Goal: Task Accomplishment & Management: Complete application form

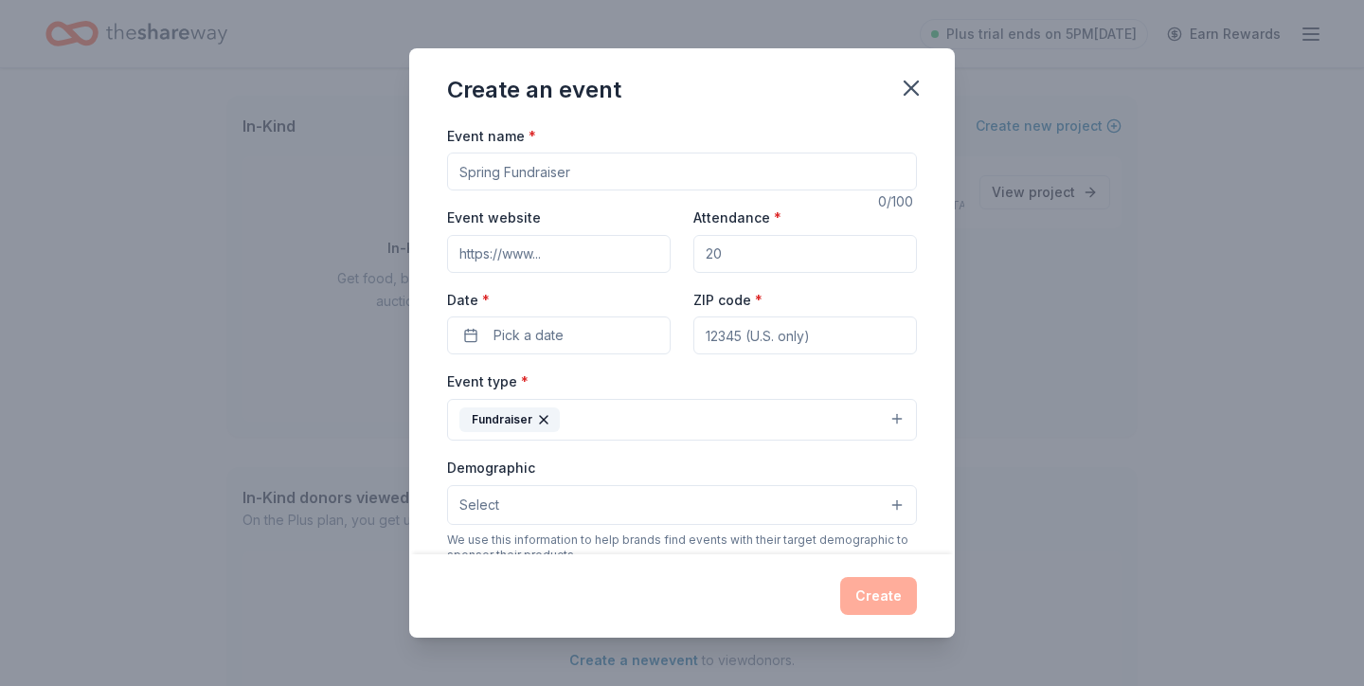
scroll to position [419, 0]
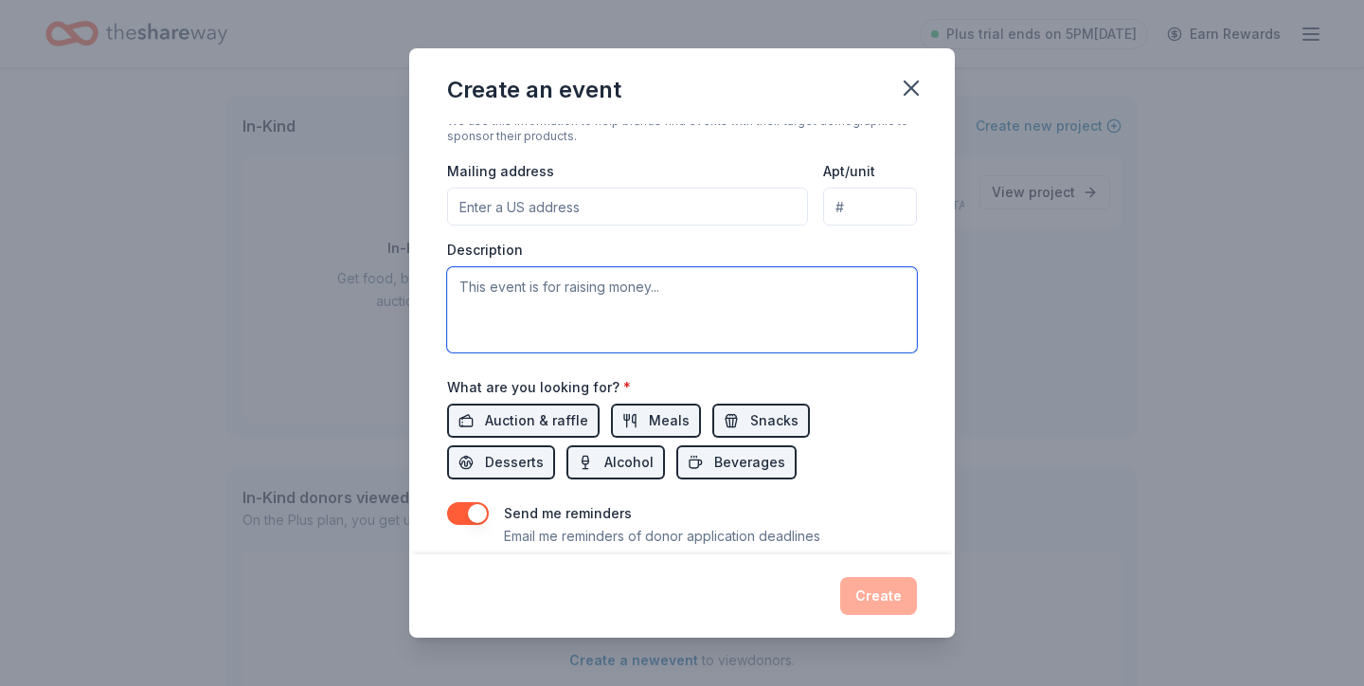
click at [541, 304] on textarea at bounding box center [682, 309] width 470 height 85
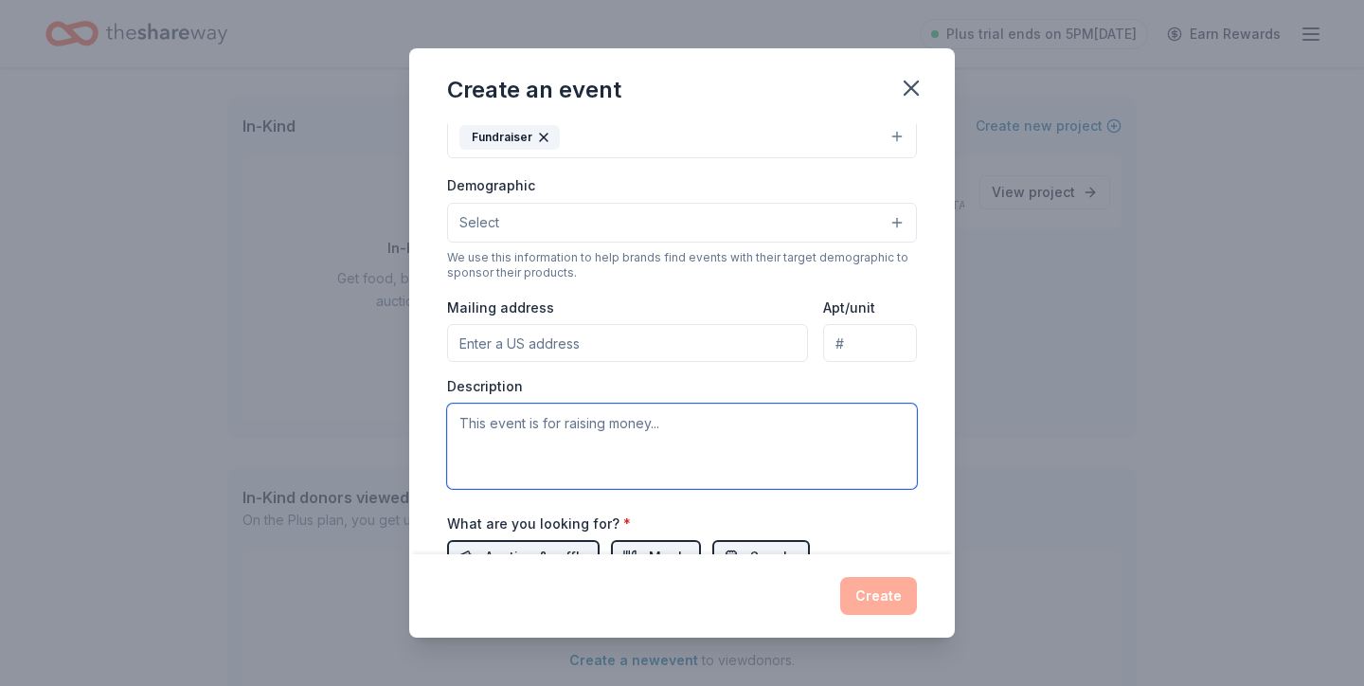
scroll to position [476, 0]
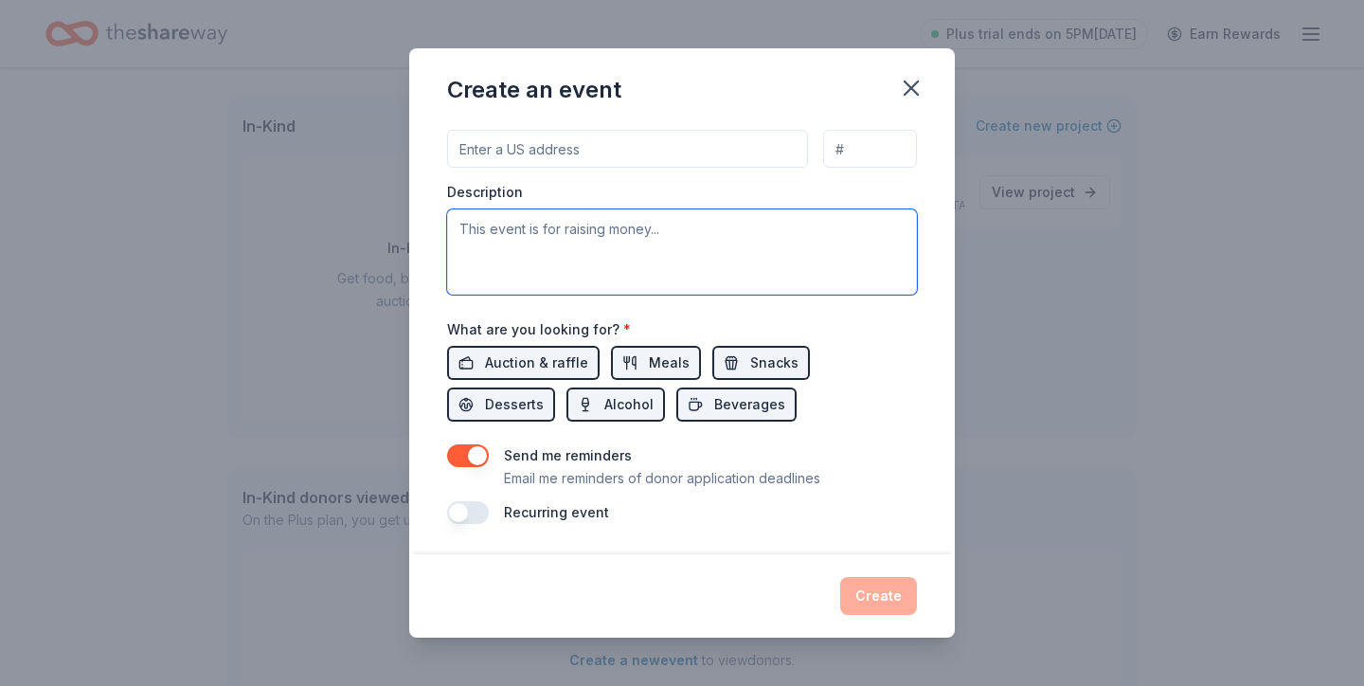
paste textarea "This Spring Fundraiser will directly benefit students in [GEOGRAPHIC_DATA] Lear…"
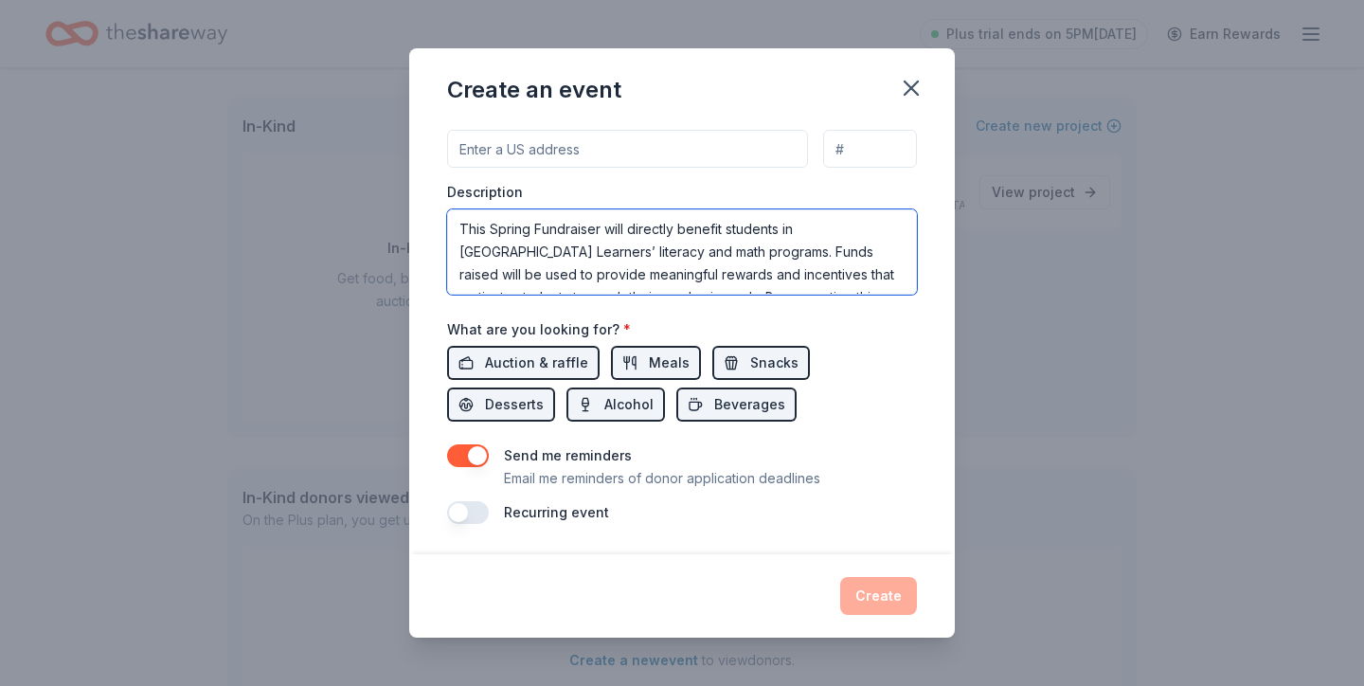
scroll to position [80, 0]
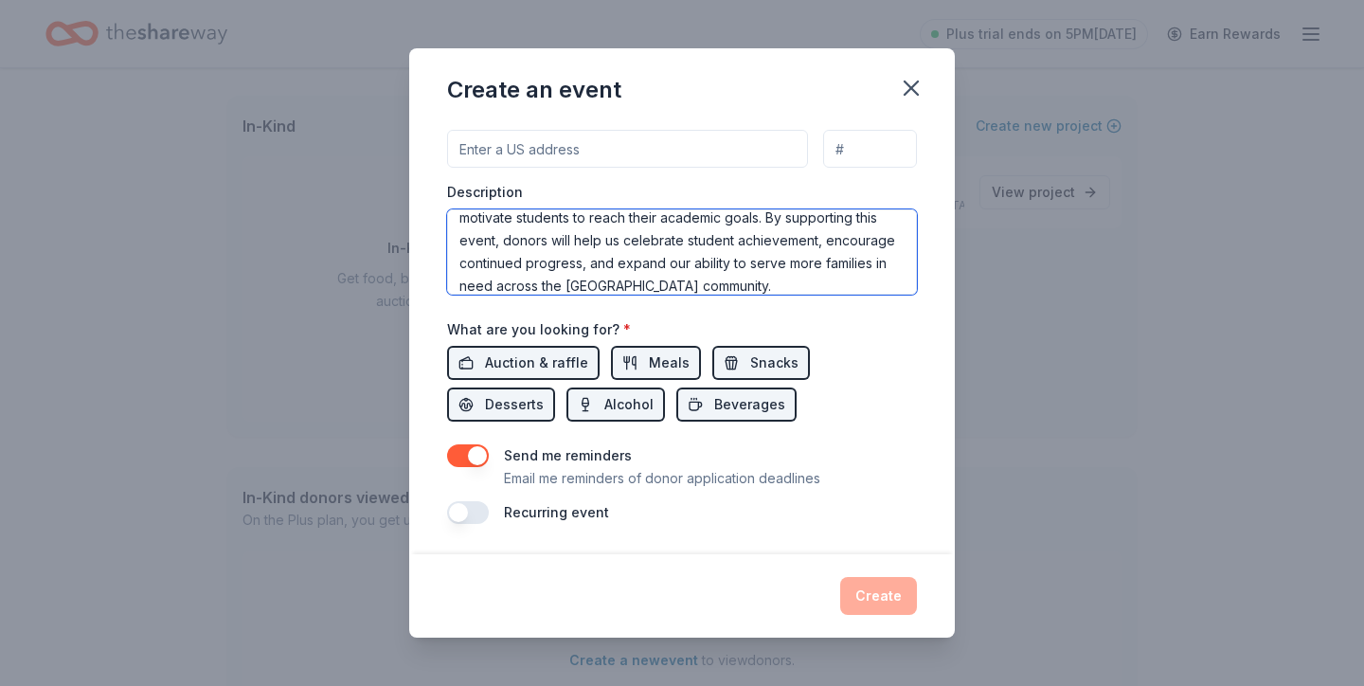
type textarea "This Spring Fundraiser will directly benefit students in [GEOGRAPHIC_DATA] Lear…"
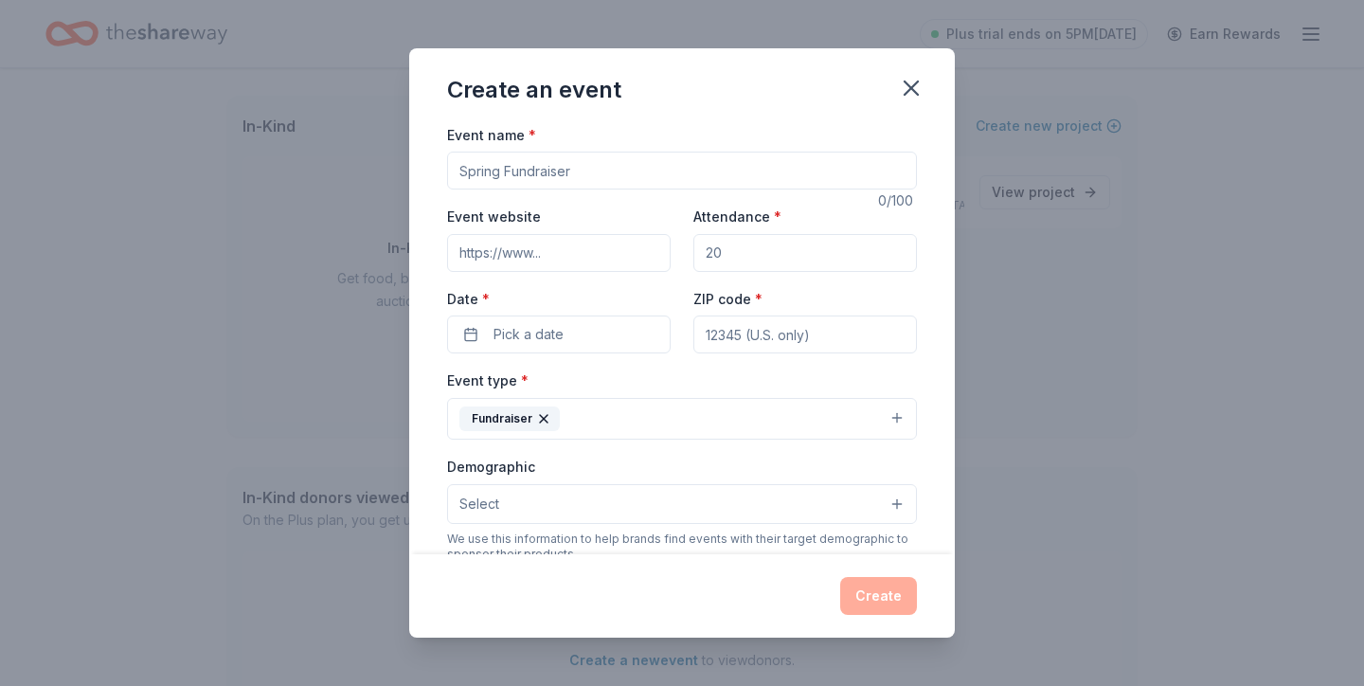
scroll to position [0, 0]
click at [545, 159] on input "Event name *" at bounding box center [682, 172] width 470 height 38
paste input "The Purpose Pledge: Inspiring Scholars, Rewarding Success"
type input "The Purpose Pledge: Inspiring Scholars, Rewarding Success"
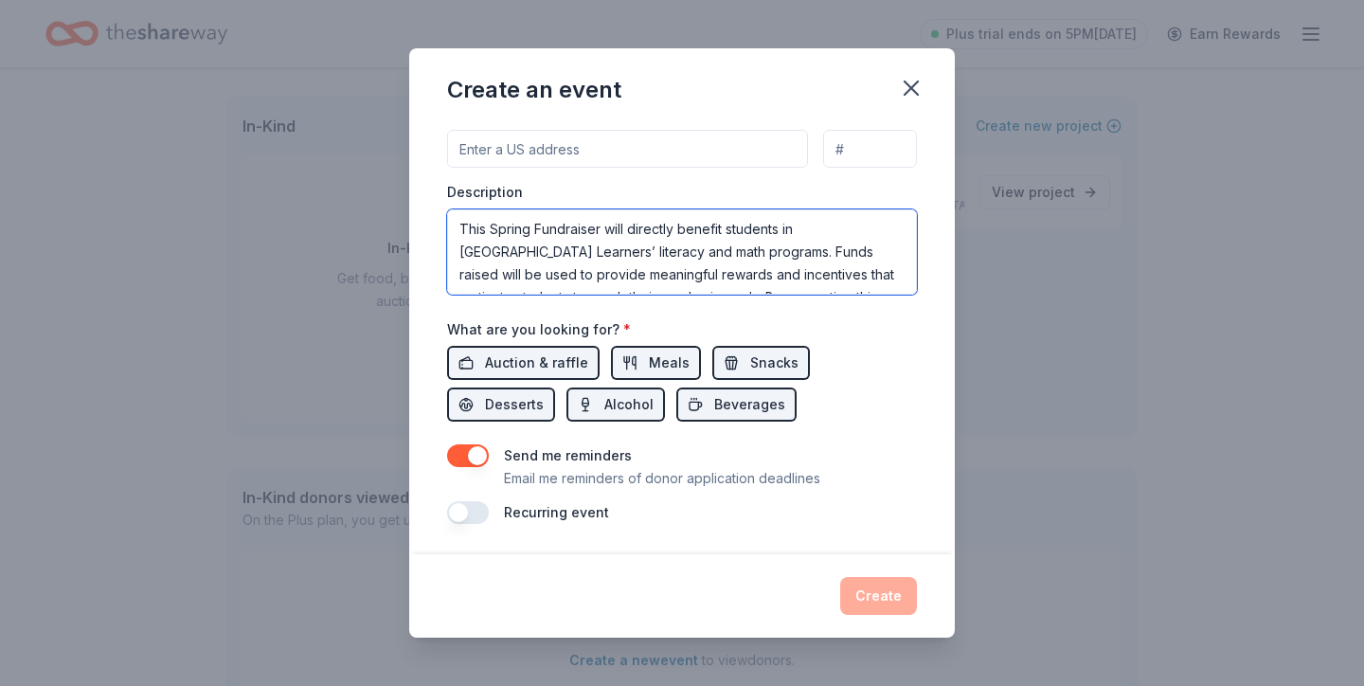
drag, startPoint x: 589, startPoint y: 279, endPoint x: 390, endPoint y: 186, distance: 219.9
click at [390, 186] on div "Create an event Event name * The Purpose Pledge: Inspiring Scholars, Rewarding …" at bounding box center [682, 343] width 1364 height 686
paste textarea "e Purpose Pledge is a fundraising campaign by Purpose Driven Learners dedicated…"
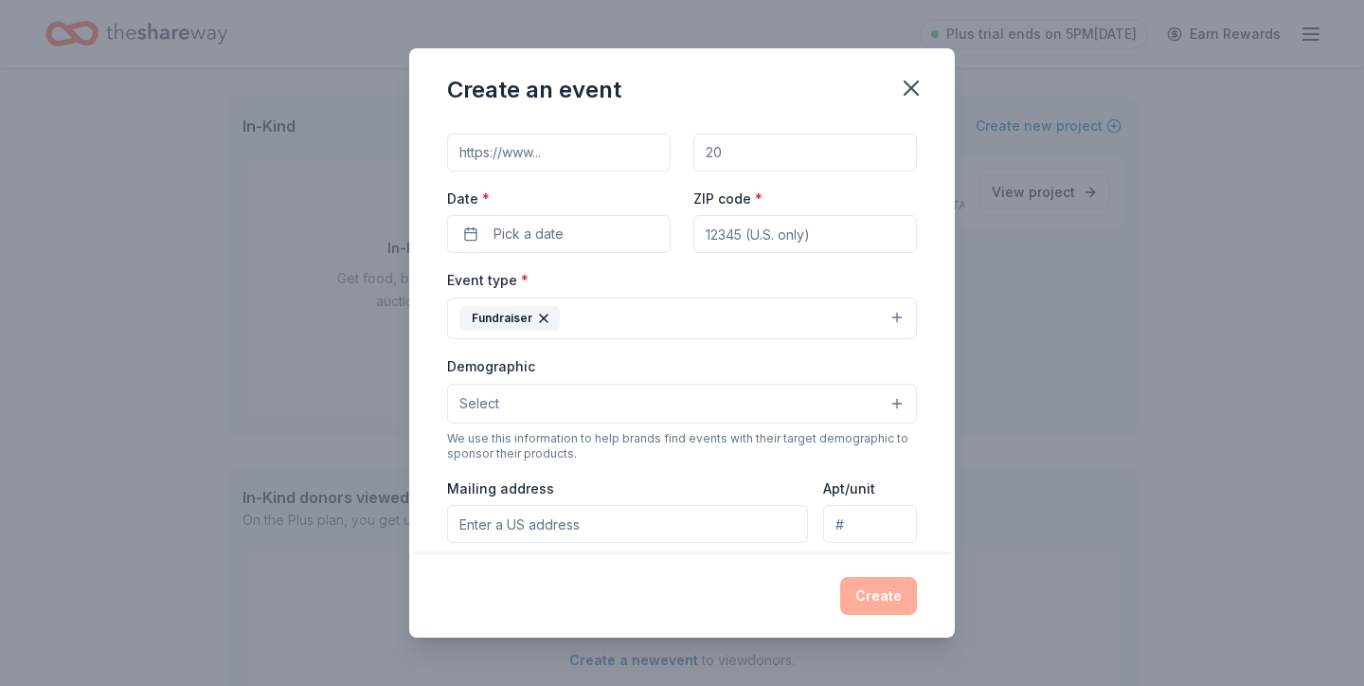
scroll to position [117, 0]
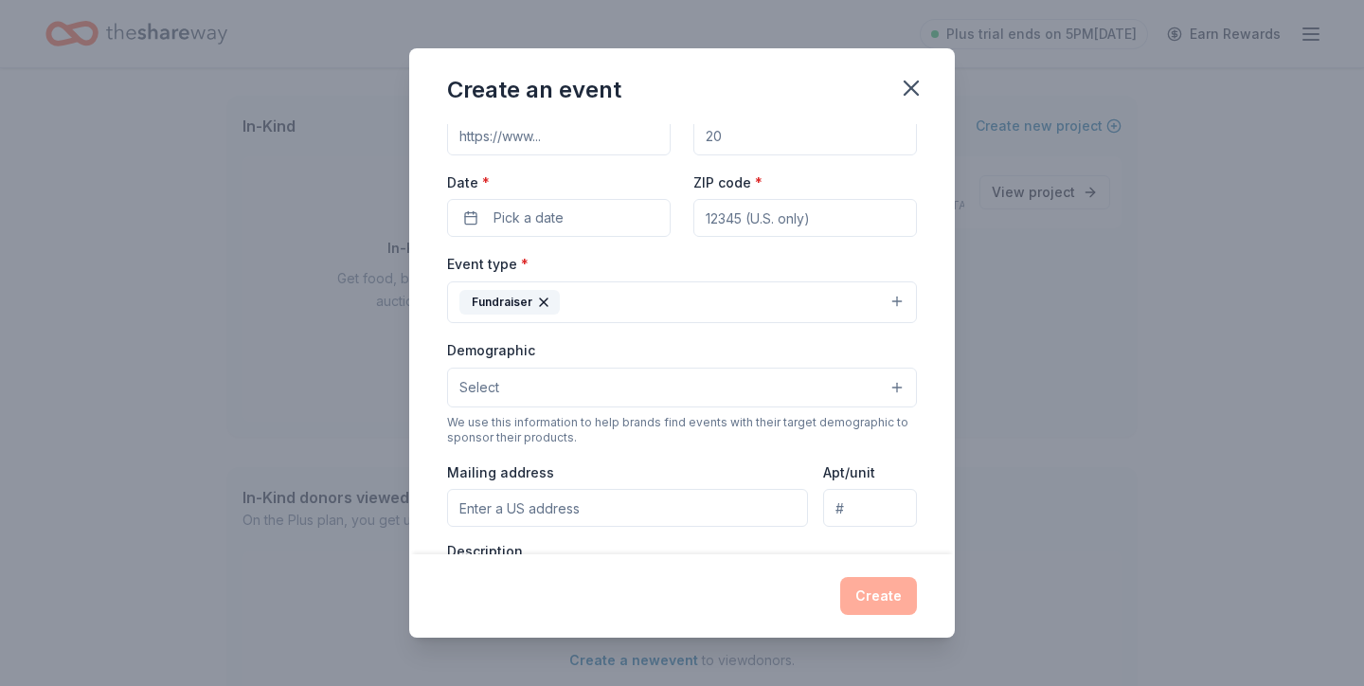
type textarea "The Purpose Pledge is a fundraising campaign by Purpose Driven Learners dedicat…"
click at [594, 376] on button "Select" at bounding box center [682, 388] width 470 height 40
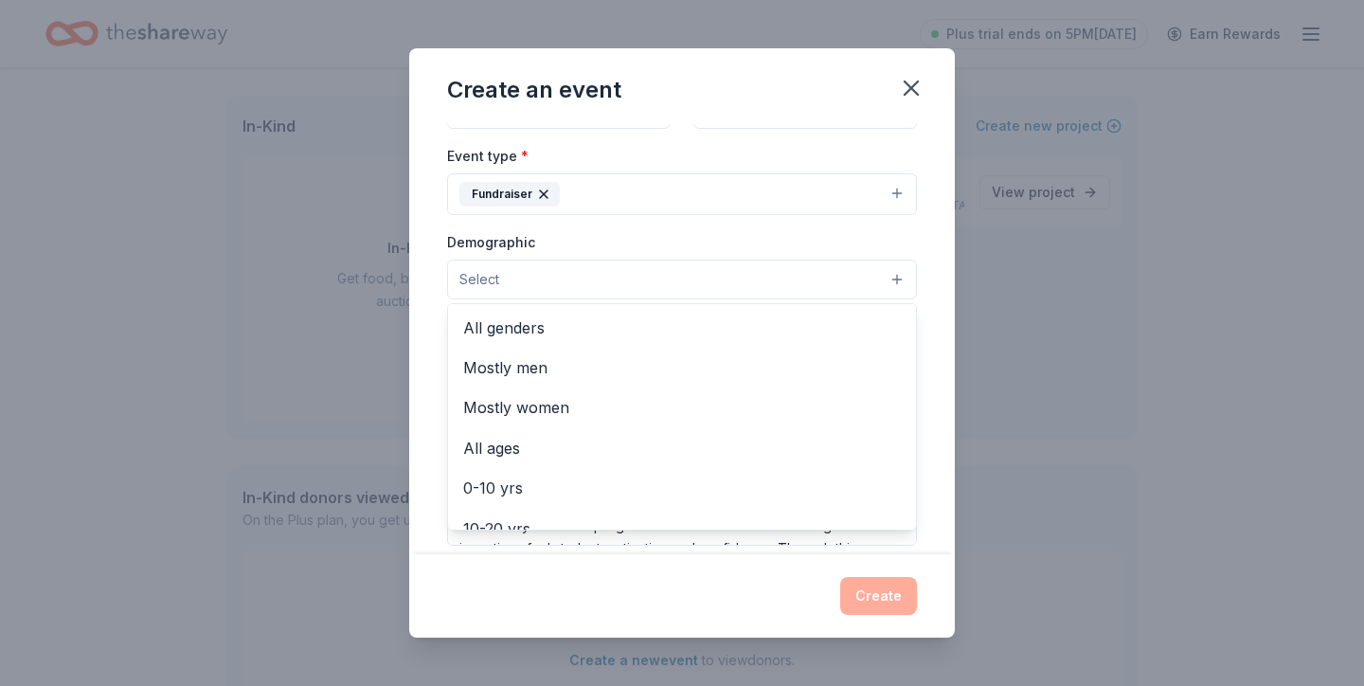
scroll to position [229, 0]
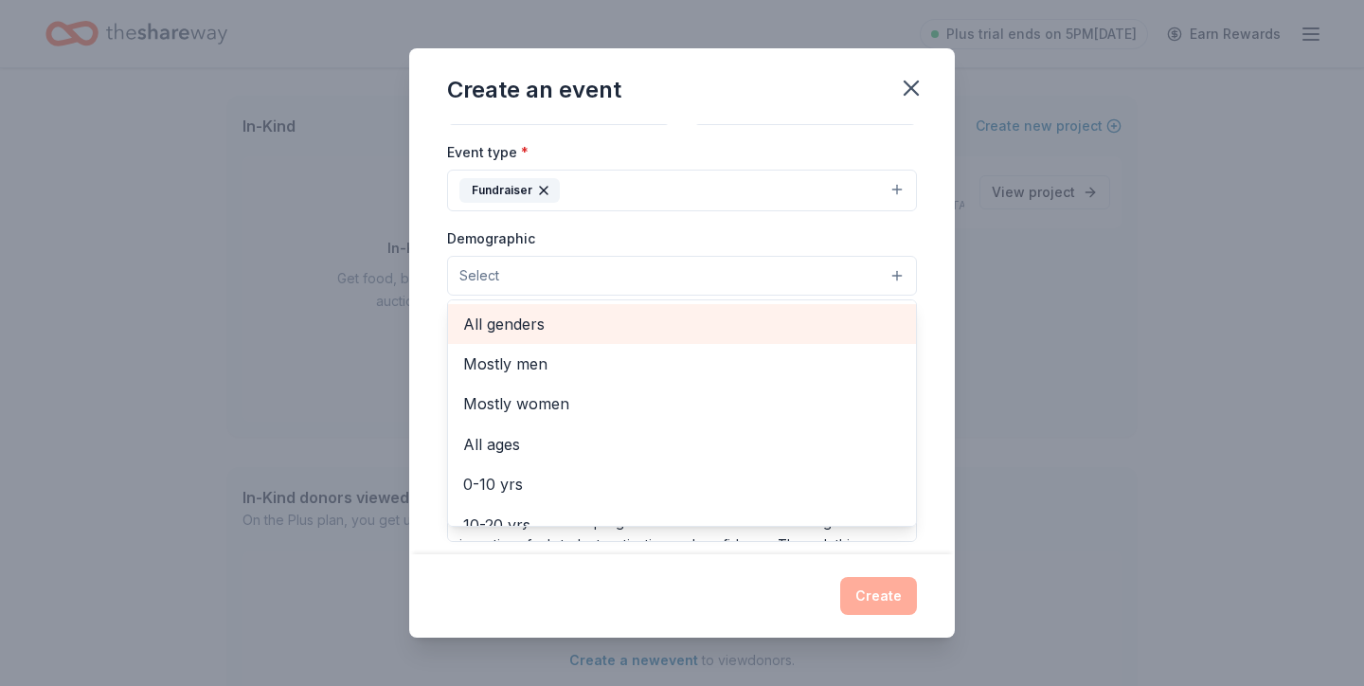
click at [543, 321] on span "All genders" at bounding box center [682, 324] width 438 height 25
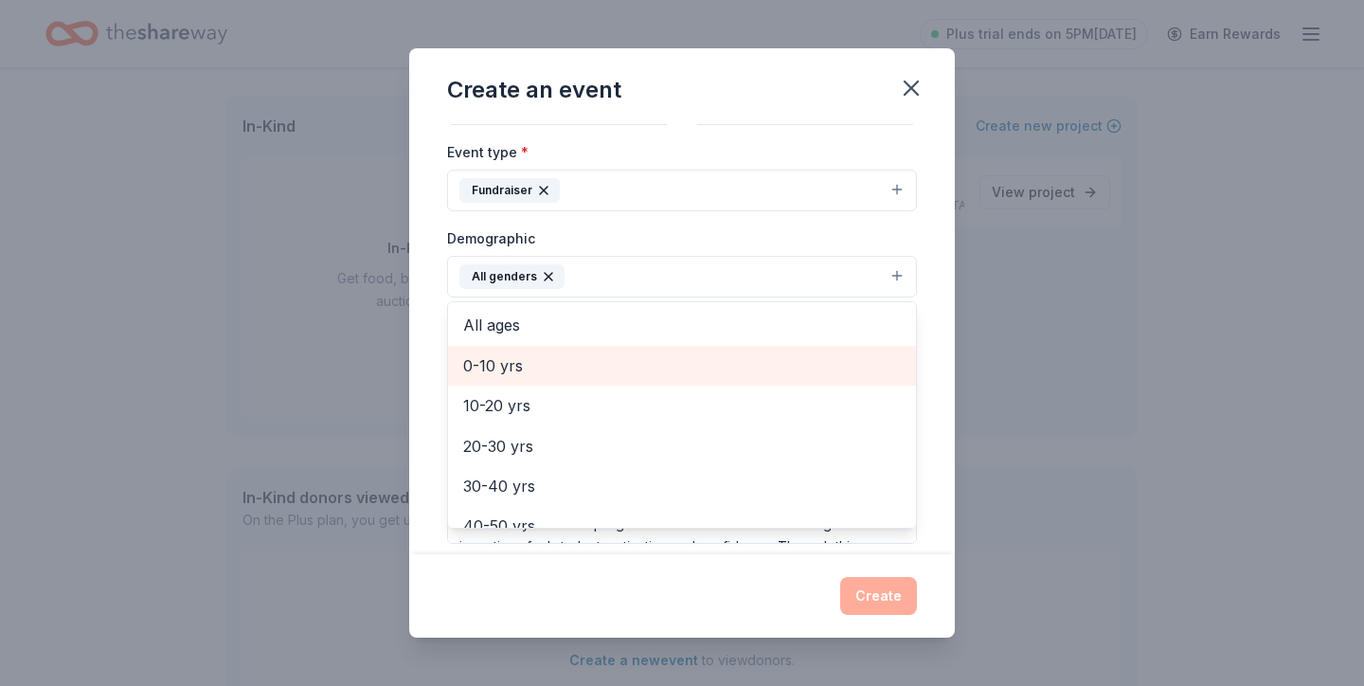
scroll to position [86, 0]
click at [522, 366] on span "0-10 yrs" at bounding box center [682, 360] width 438 height 25
click at [527, 369] on span "10-20 yrs" at bounding box center [682, 360] width 438 height 25
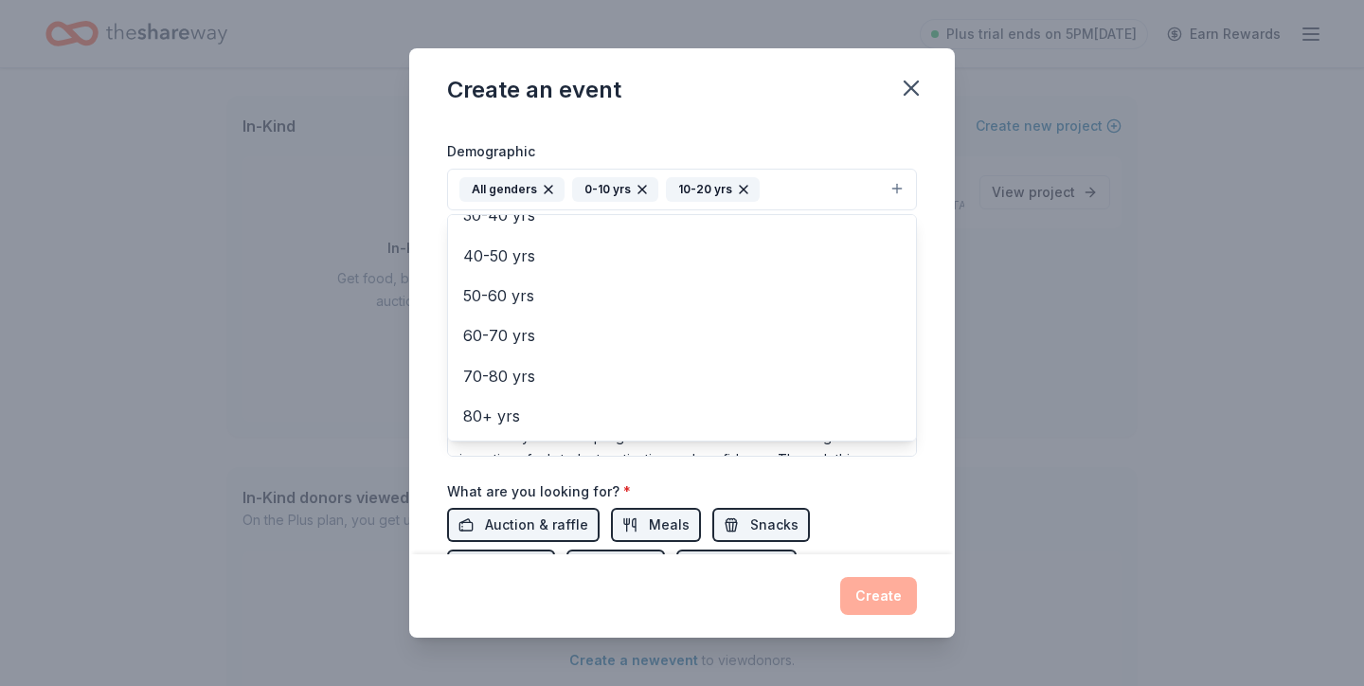
scroll to position [213, 0]
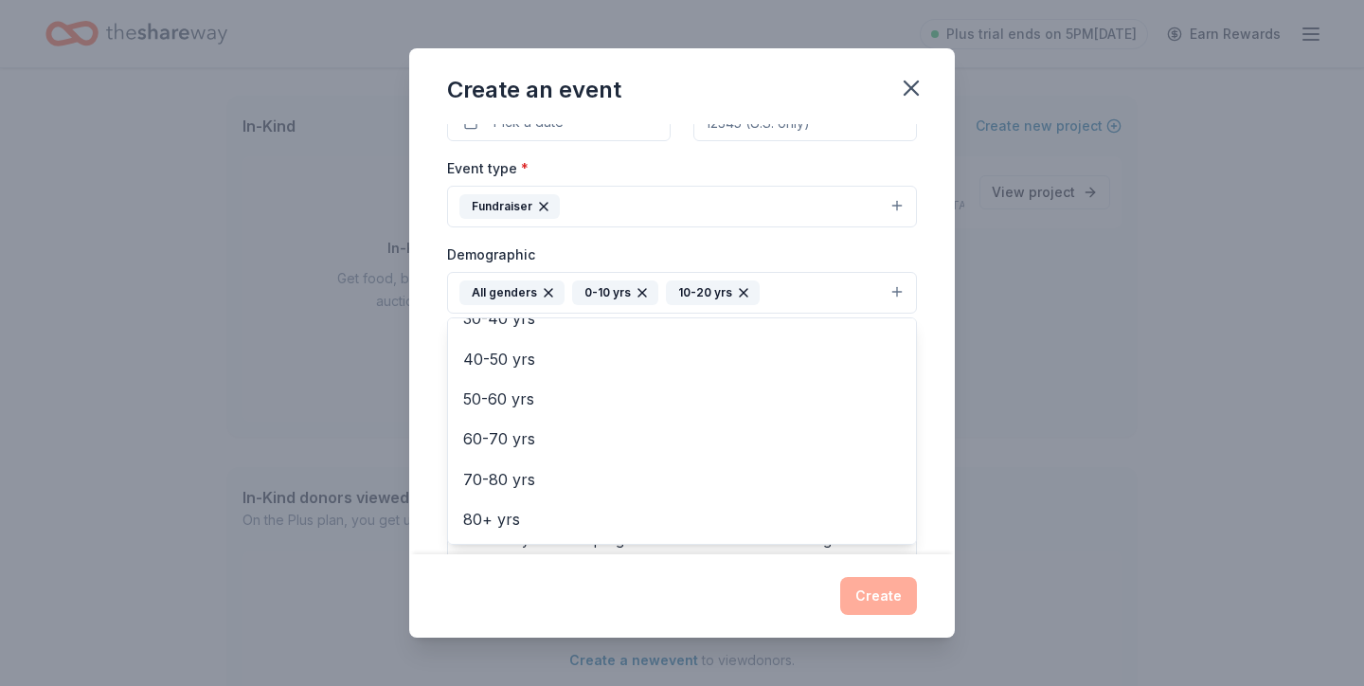
click at [448, 252] on div "Demographic All genders 0-10 yrs 10-20 yrs Mostly men Mostly women All ages [DE…" at bounding box center [682, 277] width 470 height 71
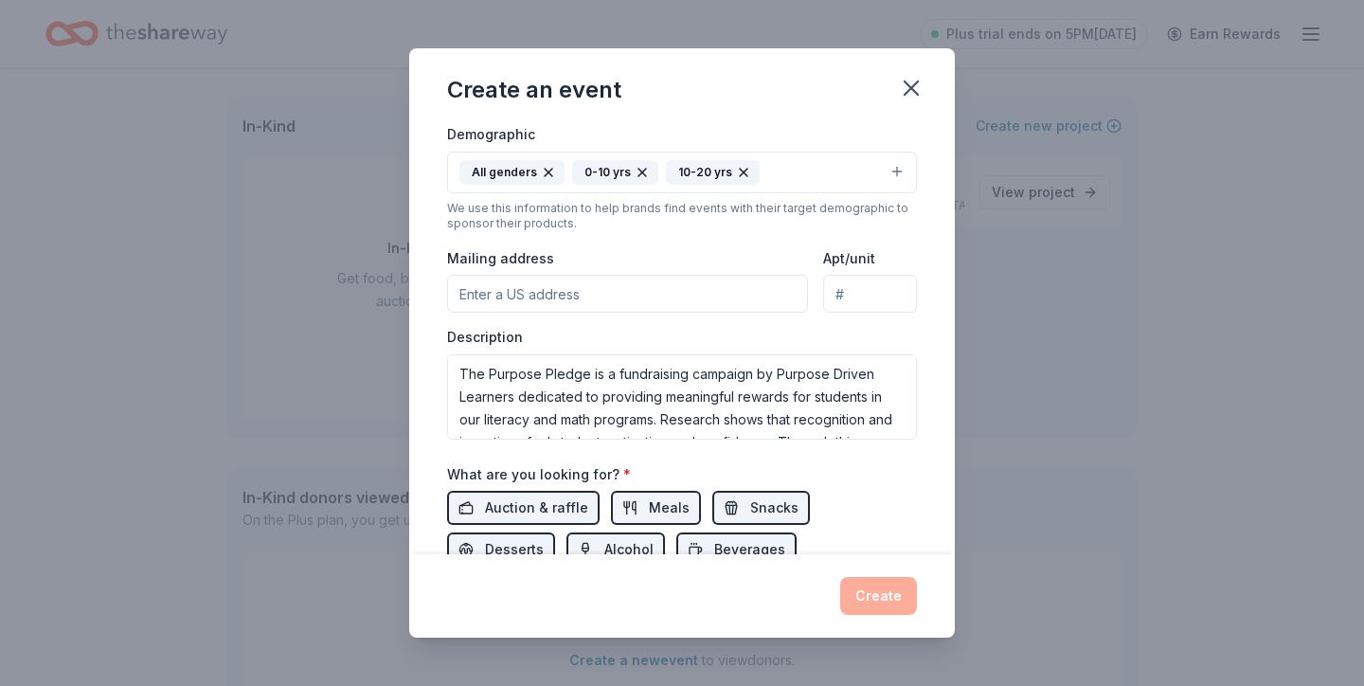
scroll to position [335, 0]
click at [557, 286] on input "Mailing address" at bounding box center [627, 292] width 361 height 38
type input "[STREET_ADDRESS]"
type input "23703"
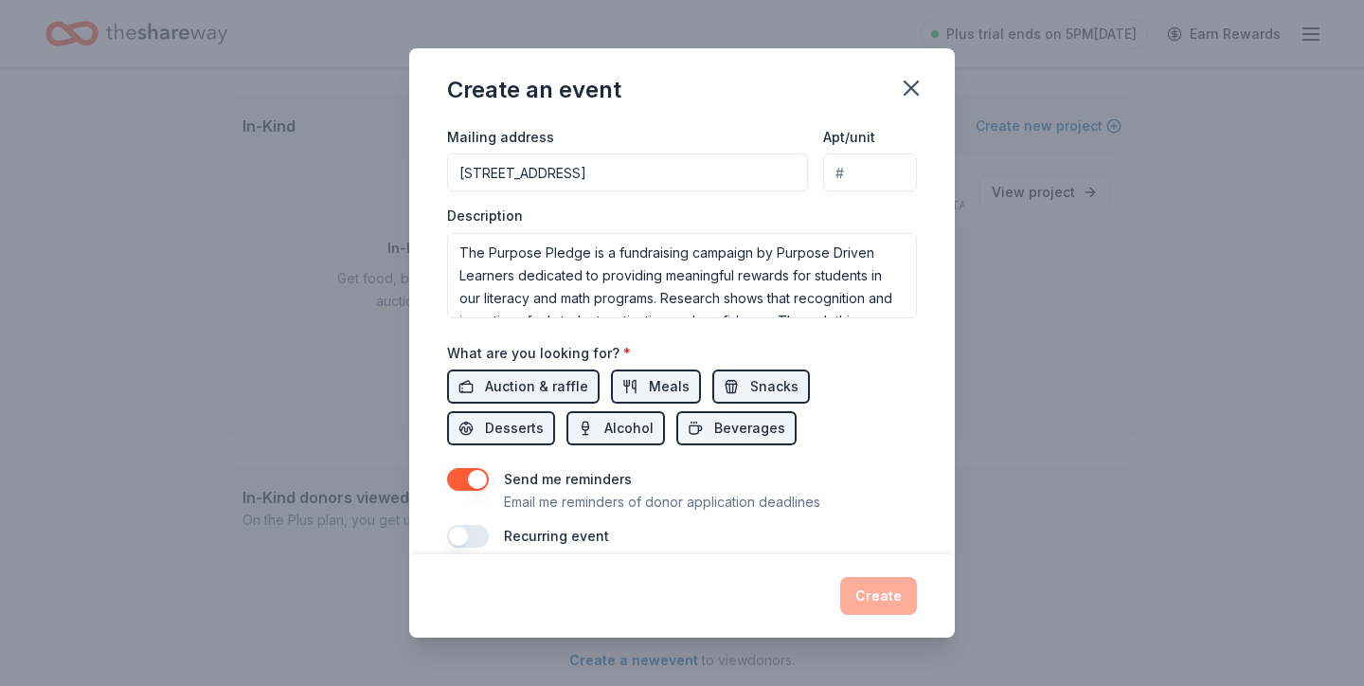
scroll to position [478, 0]
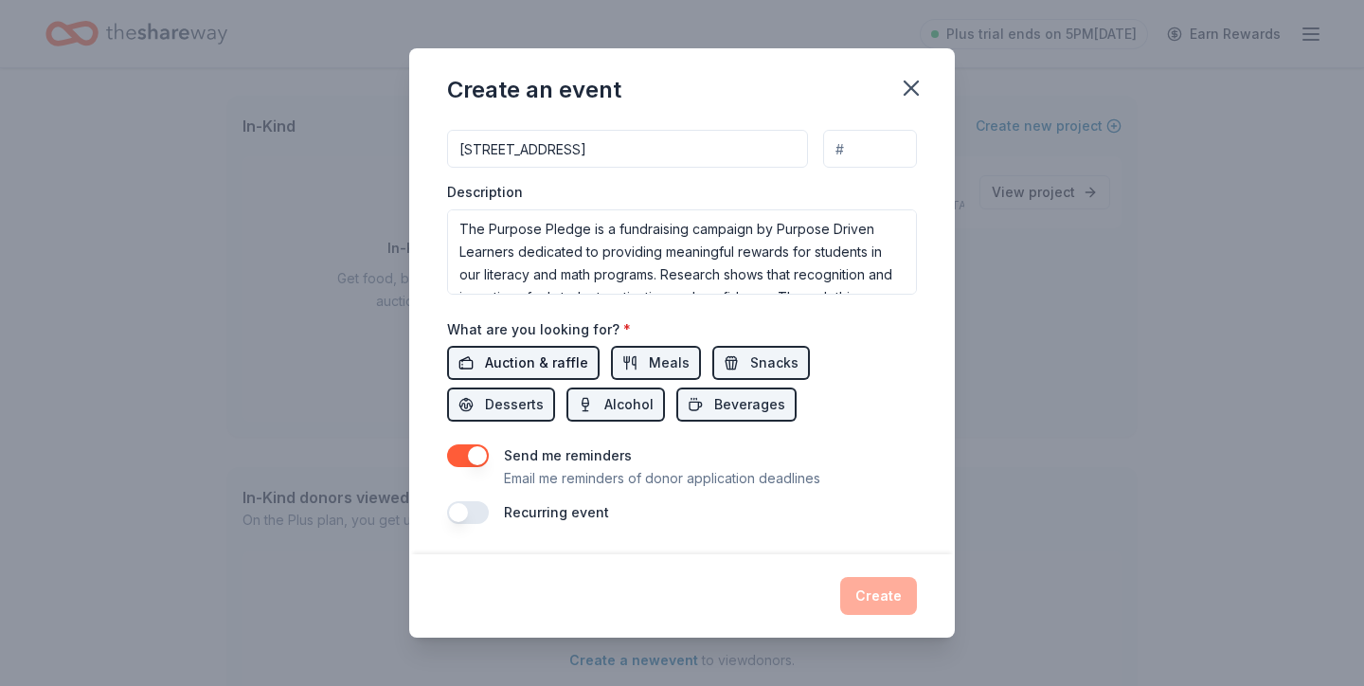
click at [566, 369] on span "Auction & raffle" at bounding box center [536, 362] width 103 height 23
click at [651, 369] on span "Meals" at bounding box center [669, 362] width 41 height 23
drag, startPoint x: 759, startPoint y: 369, endPoint x: 787, endPoint y: 370, distance: 28.4
click at [758, 369] on span "Snacks" at bounding box center [774, 362] width 48 height 23
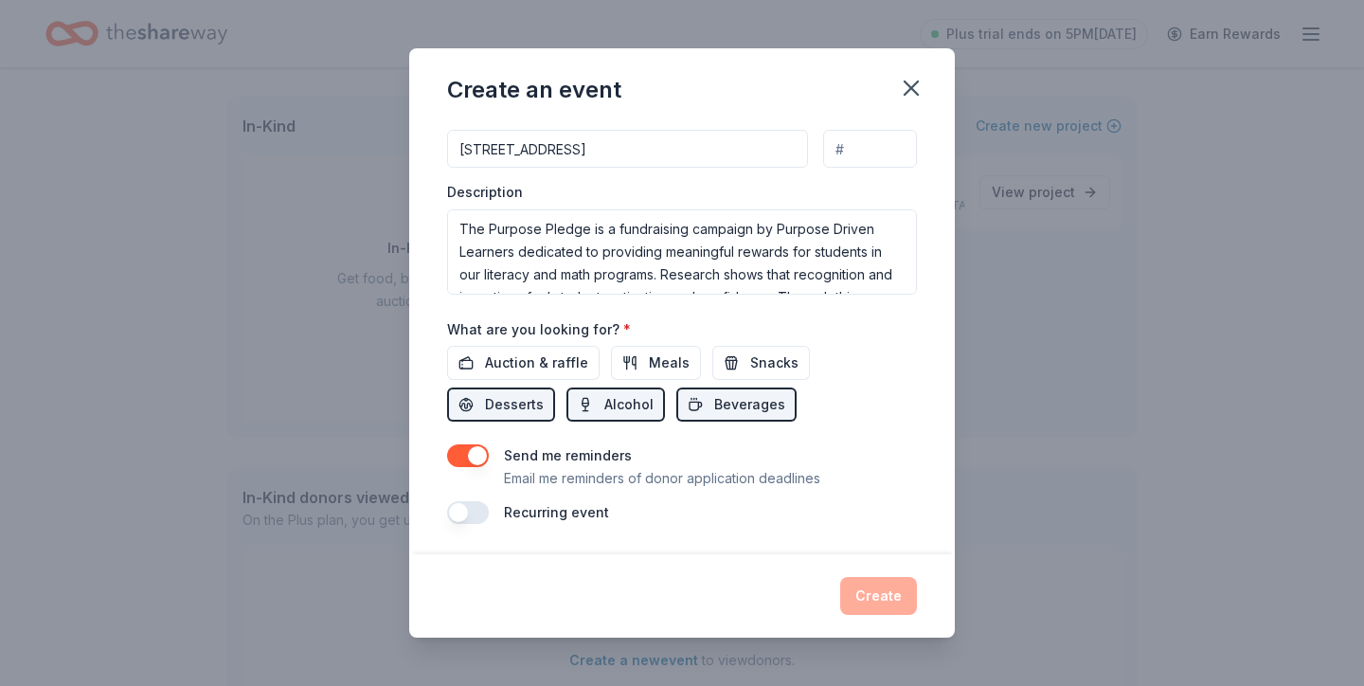
drag, startPoint x: 880, startPoint y: 370, endPoint x: 694, endPoint y: 389, distance: 186.6
click at [555, 387] on button "Desserts" at bounding box center [501, 404] width 108 height 34
drag, startPoint x: 609, startPoint y: 401, endPoint x: 569, endPoint y: 404, distance: 39.9
click at [714, 402] on span "Beverages" at bounding box center [749, 404] width 71 height 23
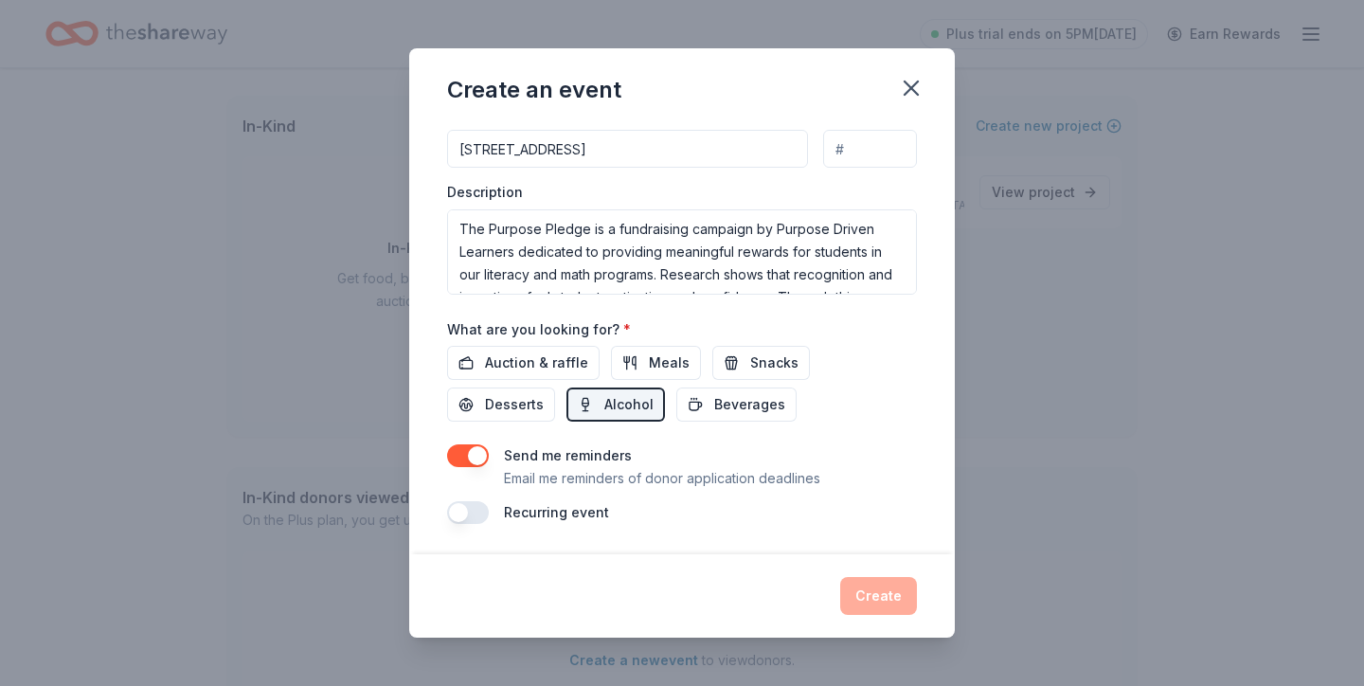
drag, startPoint x: 476, startPoint y: 405, endPoint x: 720, endPoint y: 419, distance: 244.7
click at [566, 405] on button "Alcohol" at bounding box center [615, 404] width 99 height 34
drag, startPoint x: 674, startPoint y: 411, endPoint x: 659, endPoint y: 412, distance: 15.2
click at [660, 412] on div "Auction & raffle Meals Snacks Desserts Alcohol Beverages" at bounding box center [682, 384] width 470 height 76
click at [676, 412] on button "Beverages" at bounding box center [736, 404] width 120 height 34
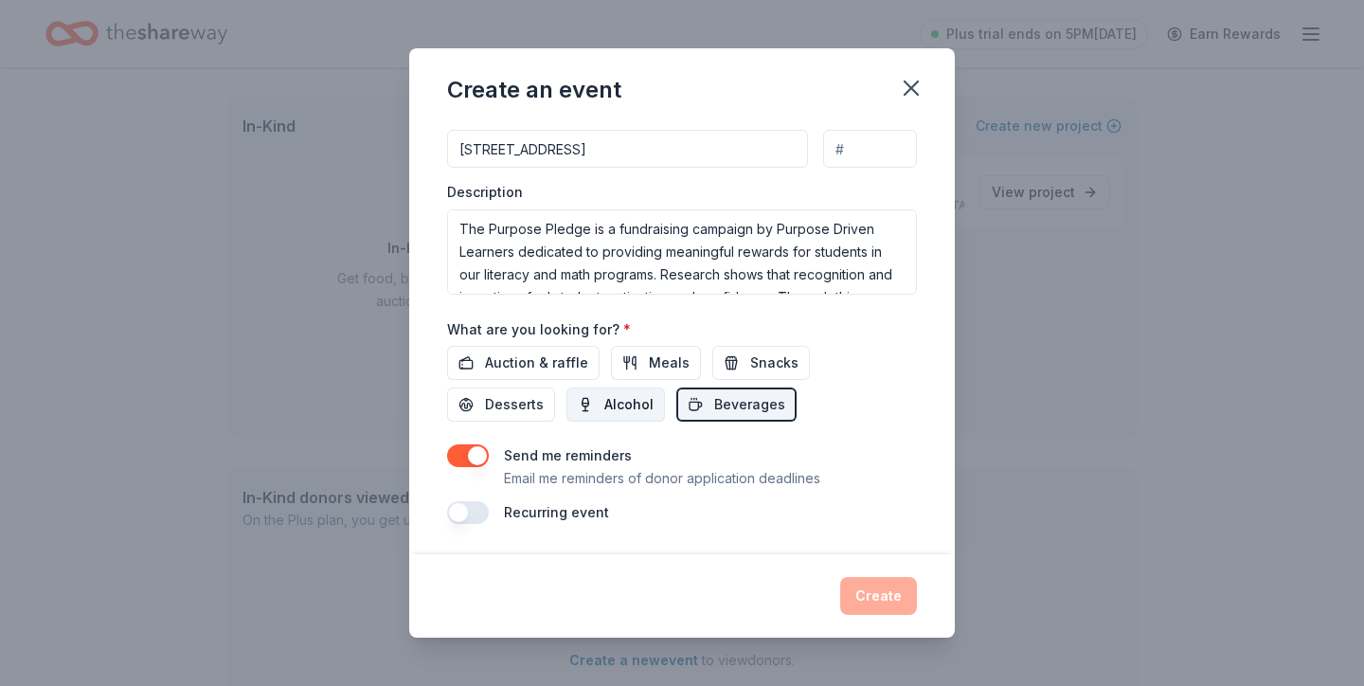
click at [604, 404] on span "Alcohol" at bounding box center [628, 404] width 49 height 23
click at [566, 417] on button "Alcohol" at bounding box center [615, 404] width 99 height 34
drag, startPoint x: 866, startPoint y: 365, endPoint x: 764, endPoint y: 374, distance: 101.8
click at [544, 393] on span "Desserts" at bounding box center [514, 404] width 59 height 23
drag, startPoint x: 747, startPoint y: 372, endPoint x: 691, endPoint y: 375, distance: 56.0
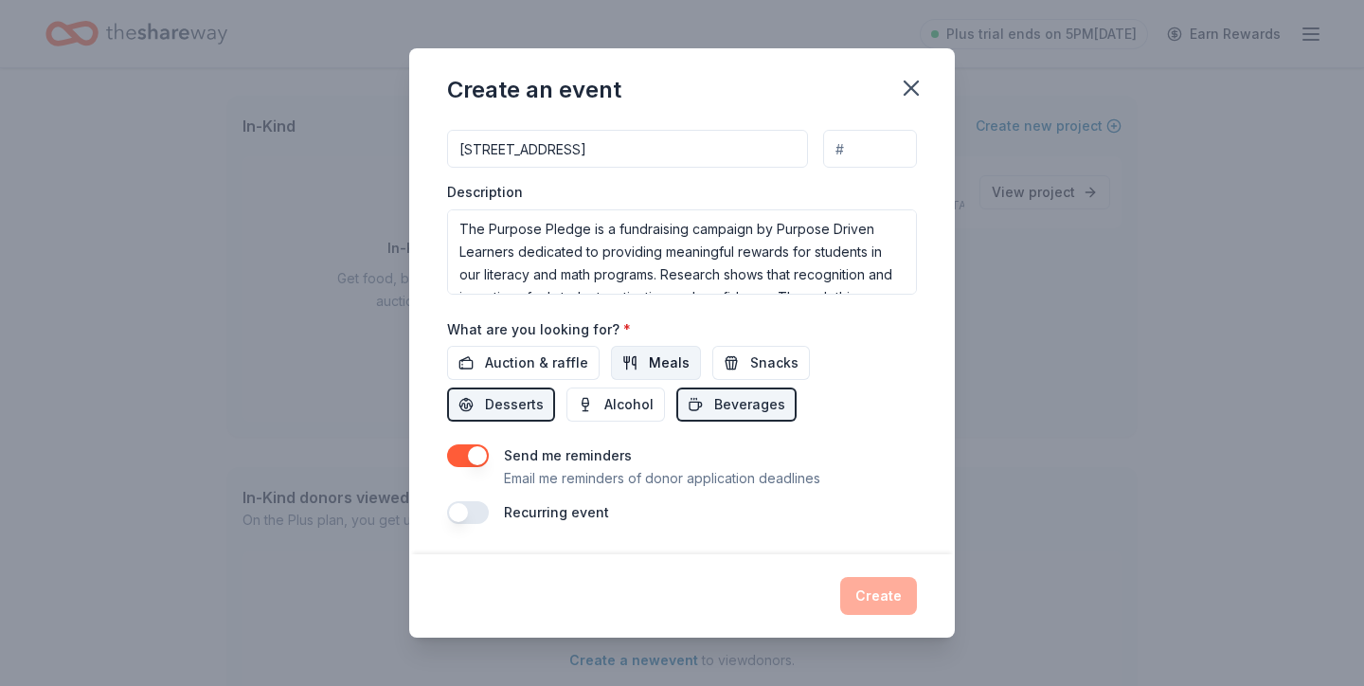
click at [750, 372] on span "Snacks" at bounding box center [774, 362] width 48 height 23
click at [649, 372] on span "Meals" at bounding box center [669, 362] width 41 height 23
drag, startPoint x: 534, startPoint y: 367, endPoint x: 545, endPoint y: 367, distance: 10.4
click at [537, 367] on span "Auction & raffle" at bounding box center [536, 362] width 103 height 23
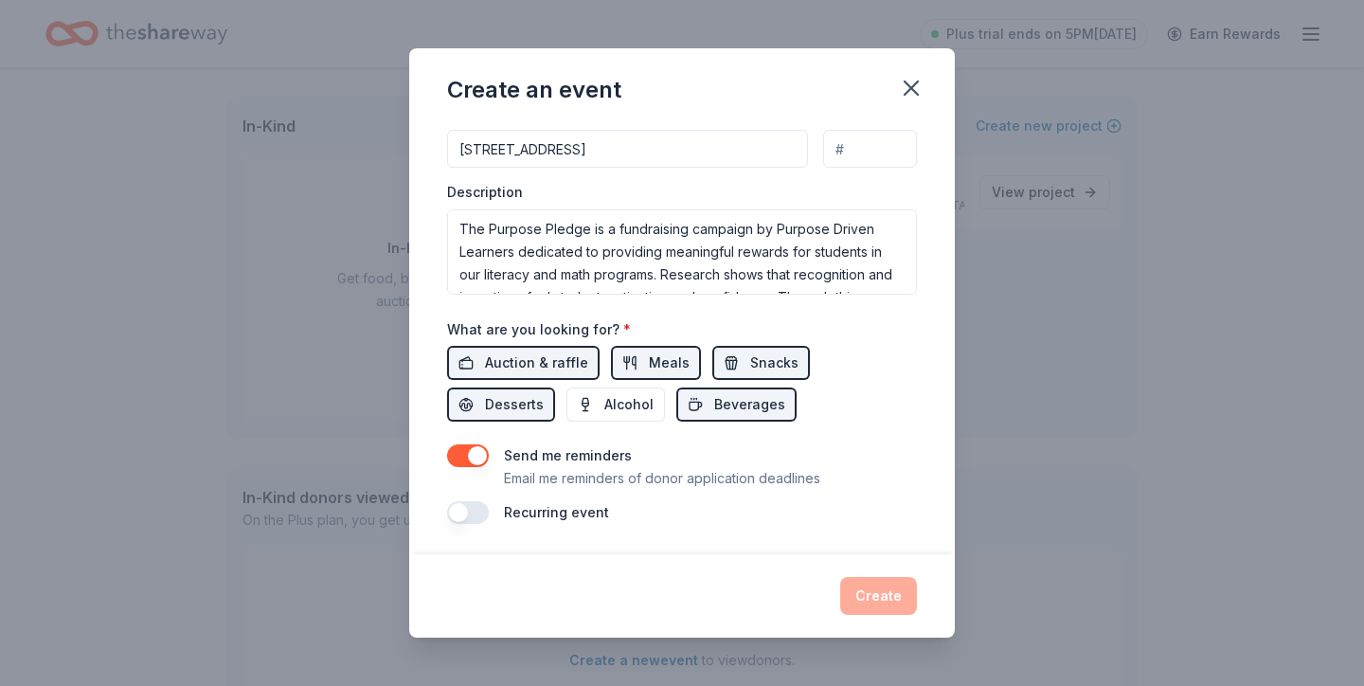
click at [462, 516] on button "button" at bounding box center [468, 512] width 42 height 23
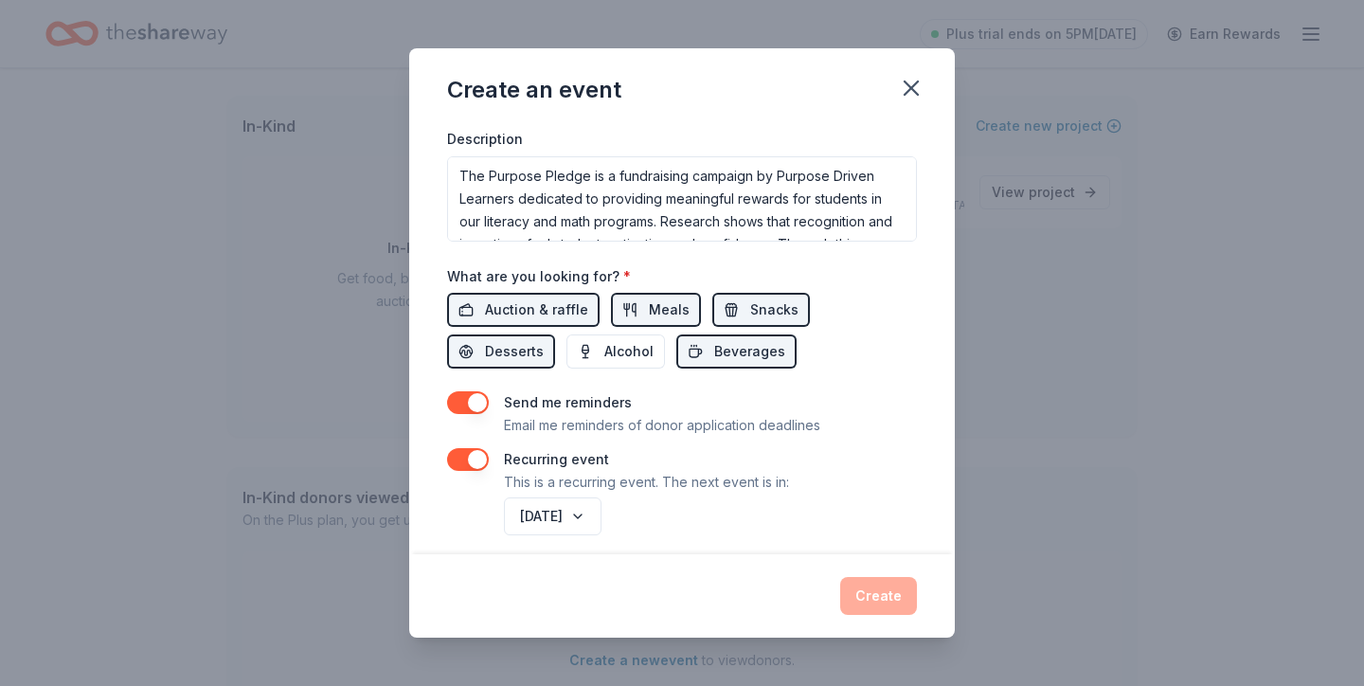
scroll to position [547, 0]
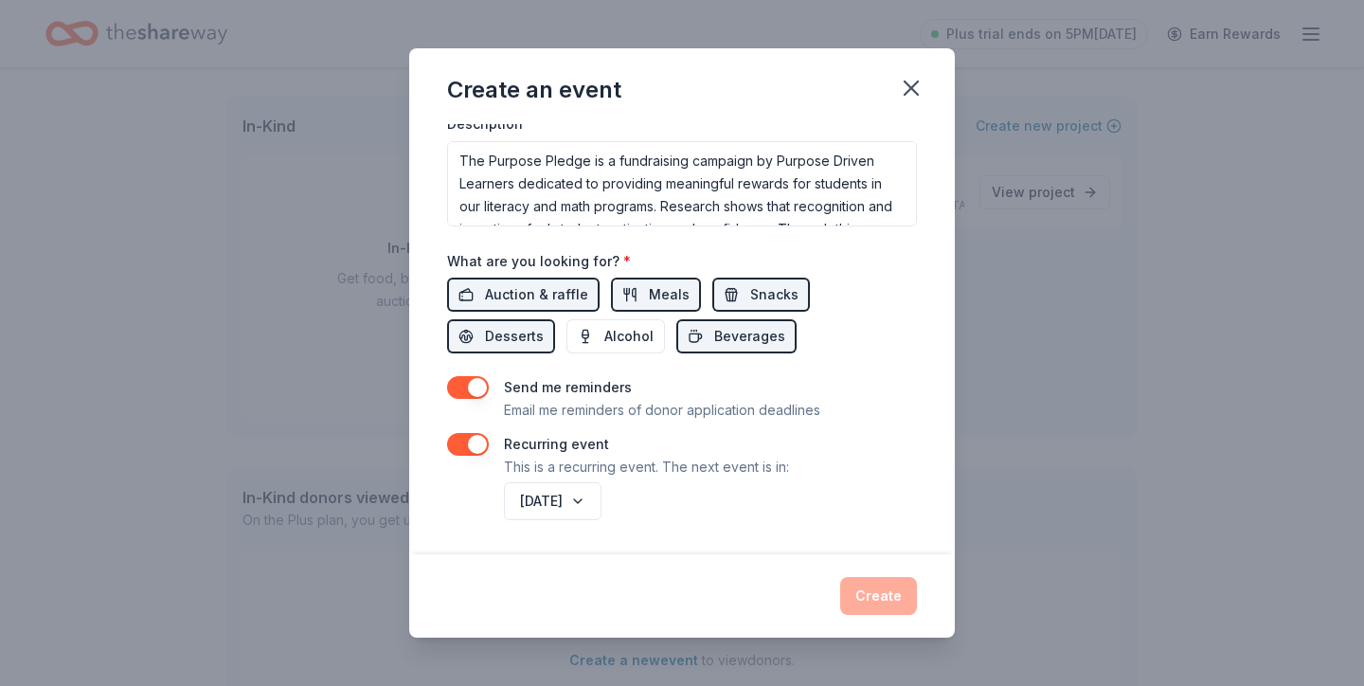
click at [488, 451] on div "Recurring event This is a recurring event. The next event is in:" at bounding box center [682, 455] width 470 height 45
click at [484, 447] on button "button" at bounding box center [468, 444] width 42 height 23
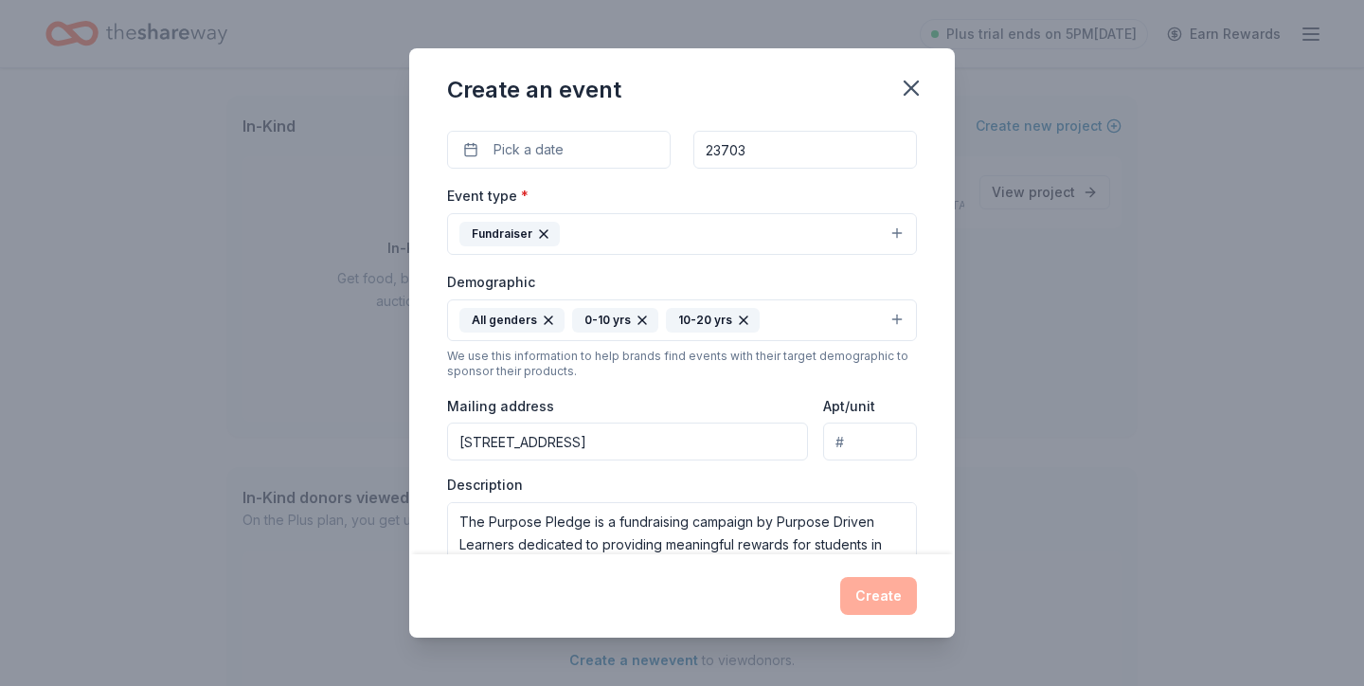
scroll to position [0, 0]
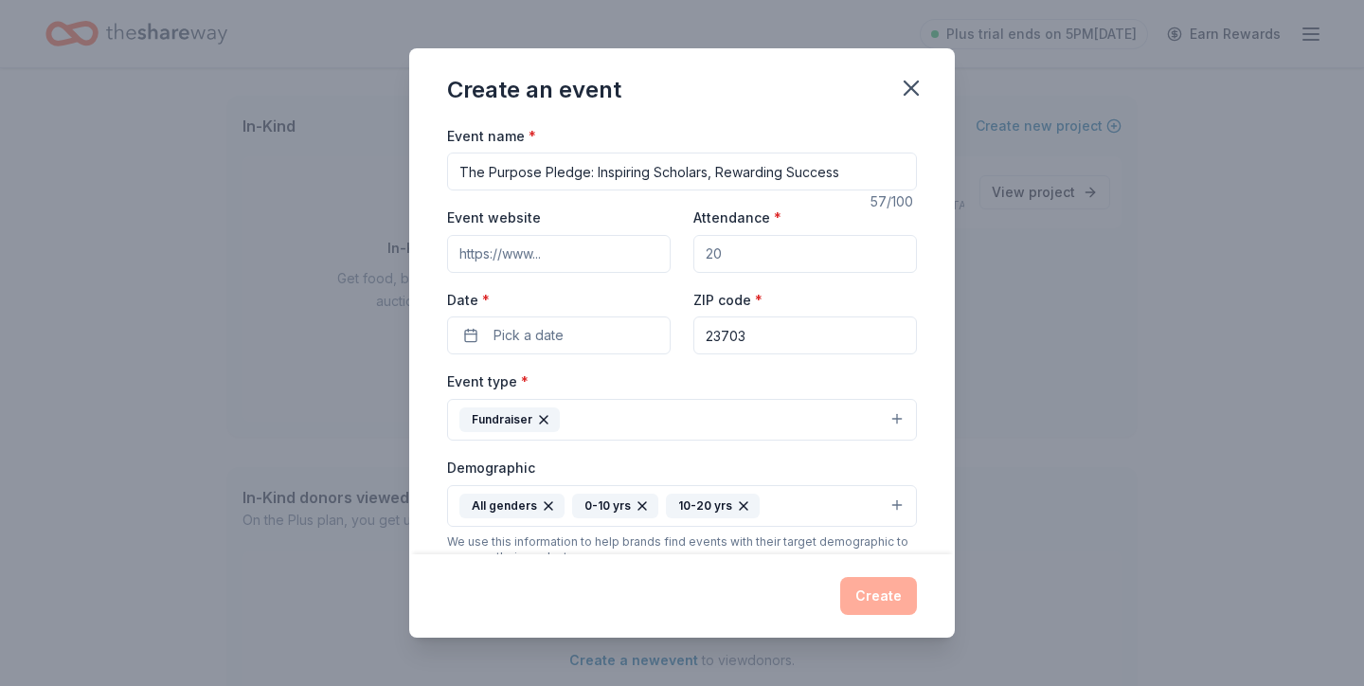
click at [763, 258] on input "Attendance *" at bounding box center [805, 254] width 224 height 38
type input "100"
click at [520, 328] on span "Pick a date" at bounding box center [529, 335] width 70 height 23
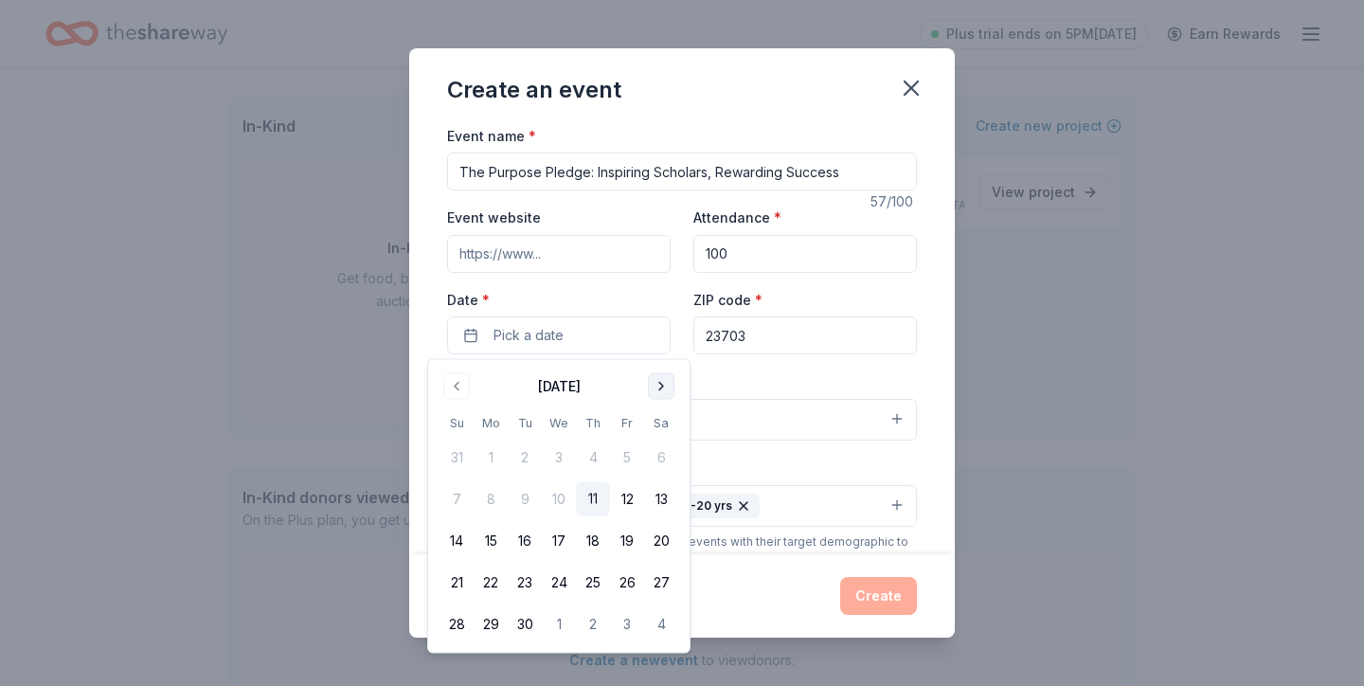
click at [657, 388] on button "Go to next month" at bounding box center [661, 386] width 27 height 27
click at [656, 386] on button "Go to next month" at bounding box center [661, 386] width 27 height 27
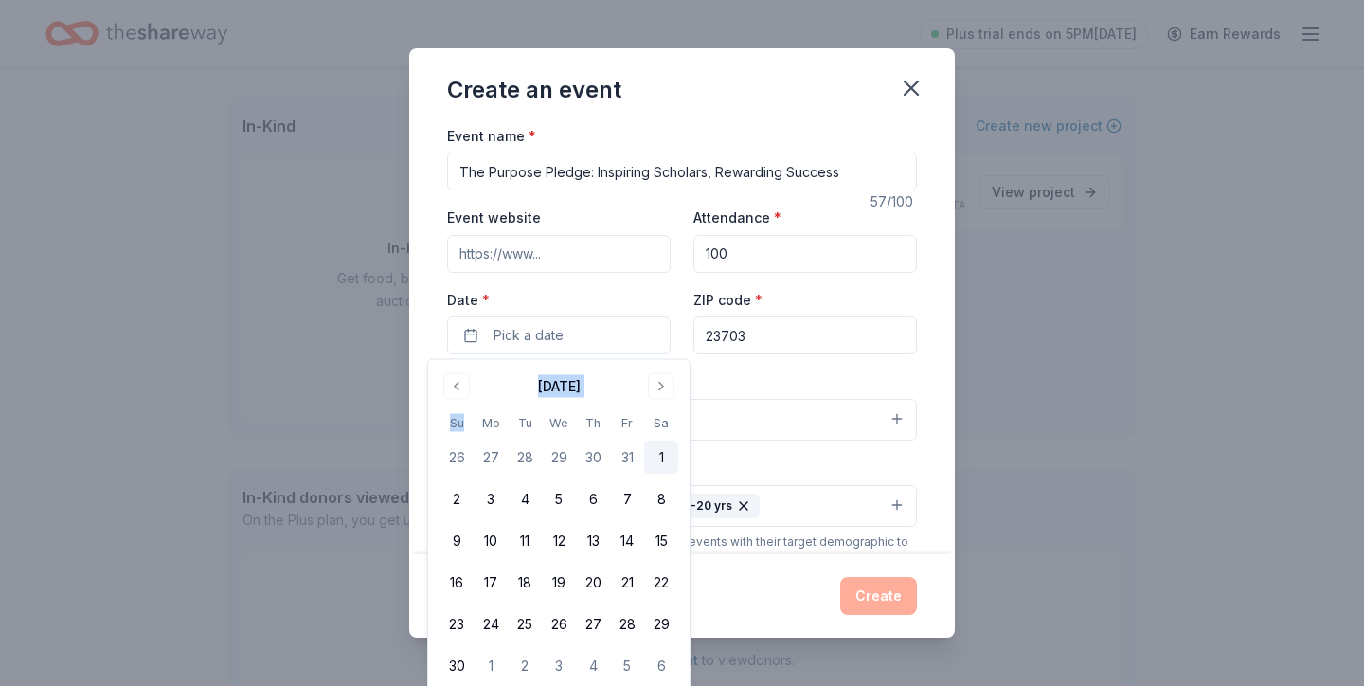
click at [653, 451] on button "1" at bounding box center [661, 457] width 34 height 34
click at [619, 299] on label "Date *" at bounding box center [559, 300] width 224 height 19
click at [619, 316] on button "[DATE]" at bounding box center [559, 335] width 224 height 38
click at [620, 293] on label "Date *" at bounding box center [559, 300] width 224 height 19
click at [620, 316] on button "[DATE]" at bounding box center [559, 335] width 224 height 38
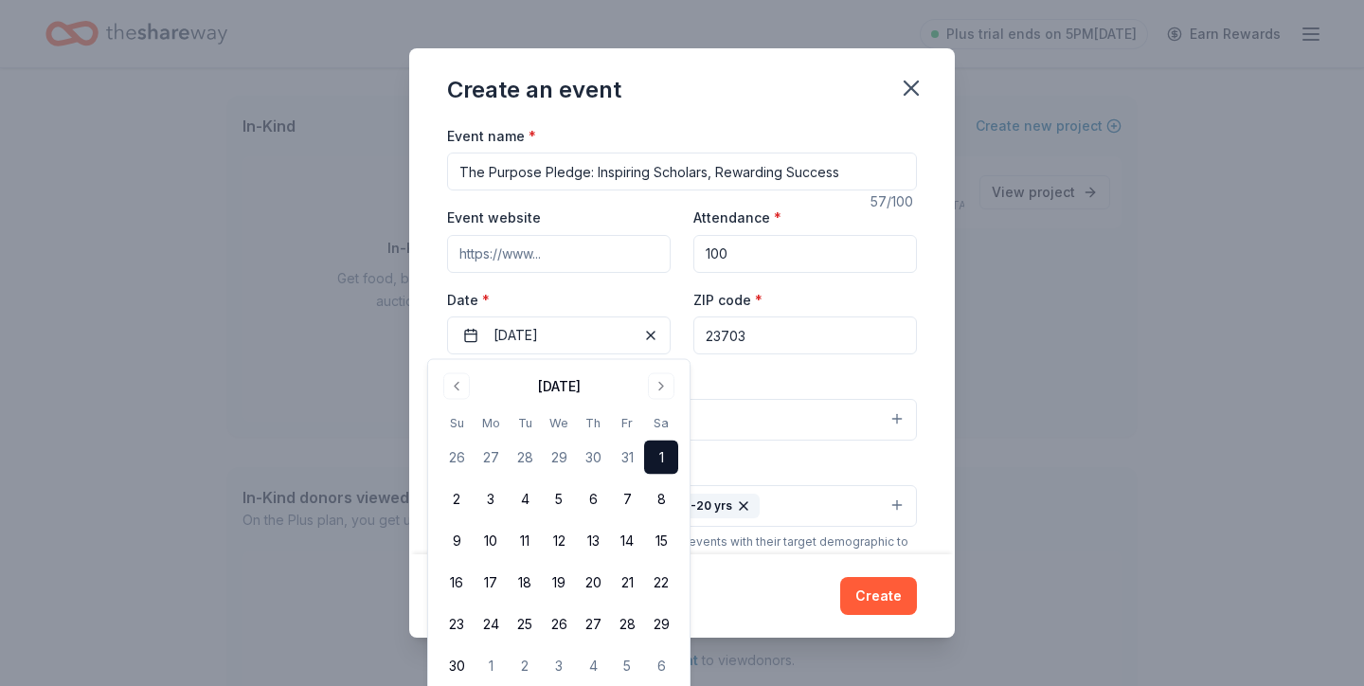
click at [630, 281] on div "Event website Attendance * 100 Date * [DATE] ZIP code * 23703" at bounding box center [682, 280] width 470 height 149
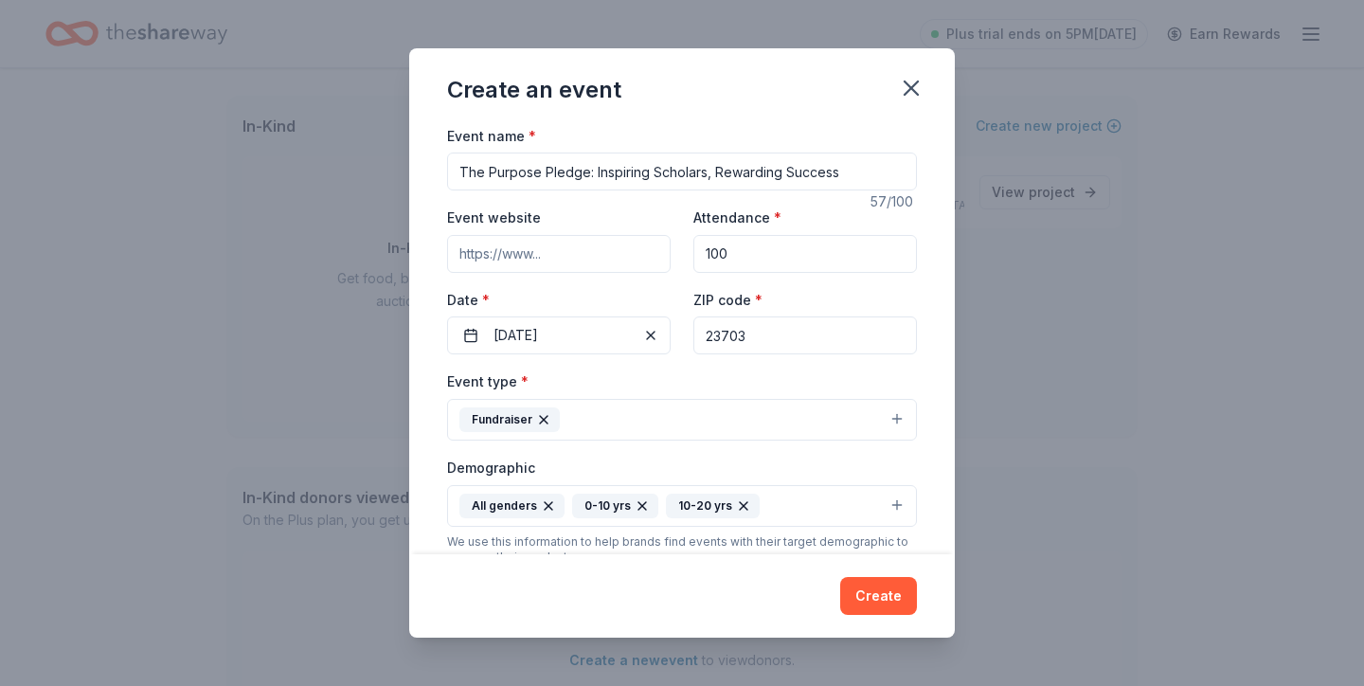
click at [544, 260] on input "Event website" at bounding box center [559, 254] width 224 height 38
paste input "[URL][DOMAIN_NAME]"
type input "[URL][DOMAIN_NAME]"
click at [562, 204] on div "Event name * The Purpose Pledge: Inspiring Scholars, Rewarding Success 57 /100 …" at bounding box center [682, 563] width 470 height 879
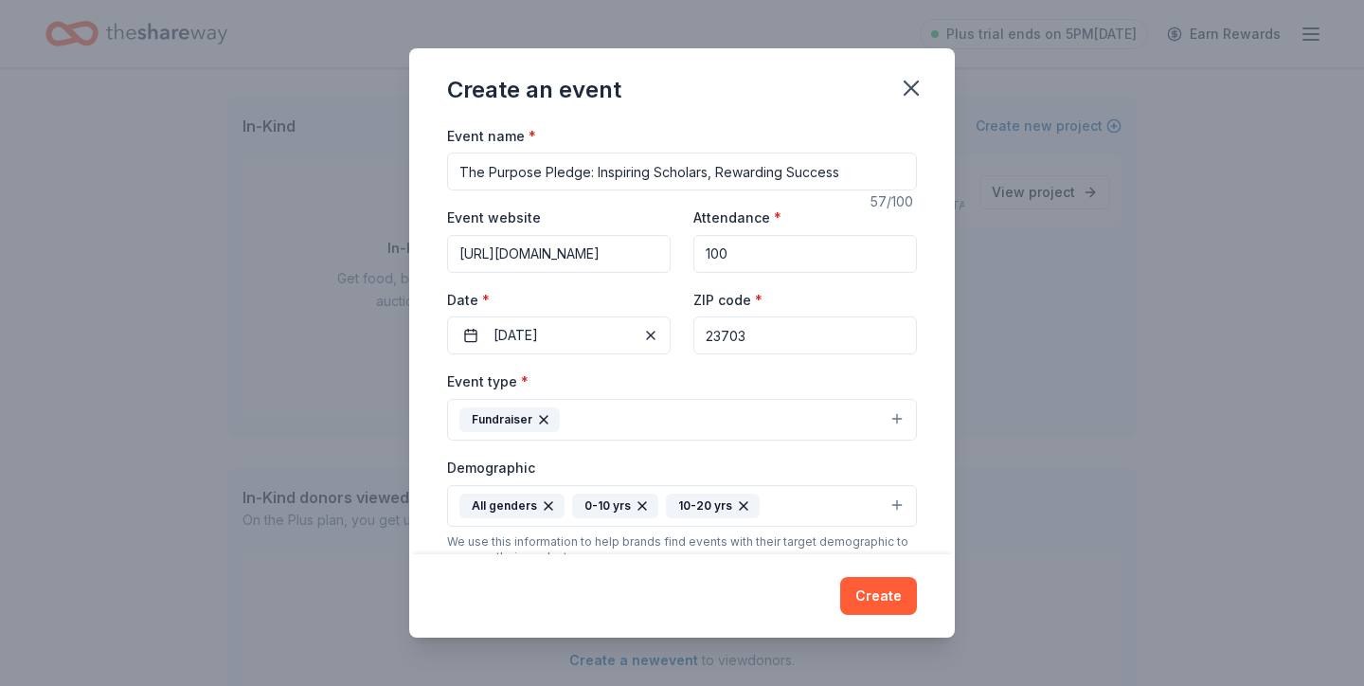
scroll to position [478, 0]
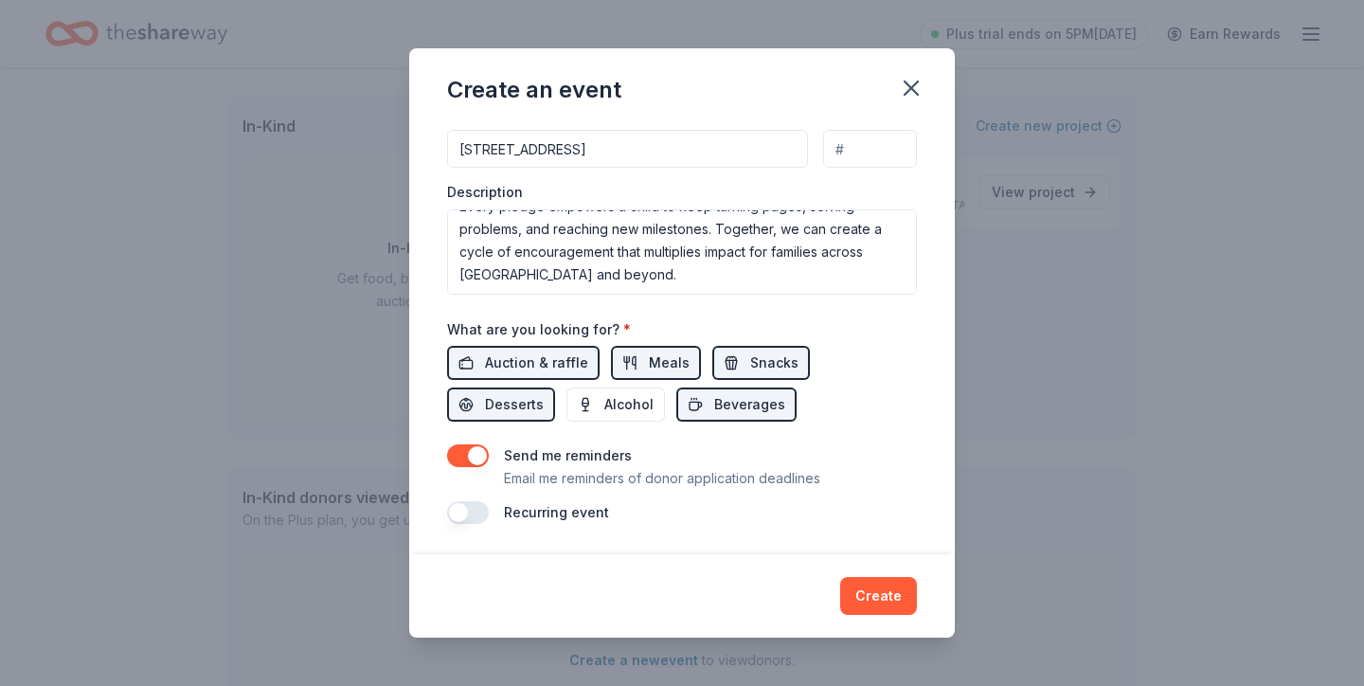
click at [879, 607] on button "Create" at bounding box center [878, 596] width 77 height 38
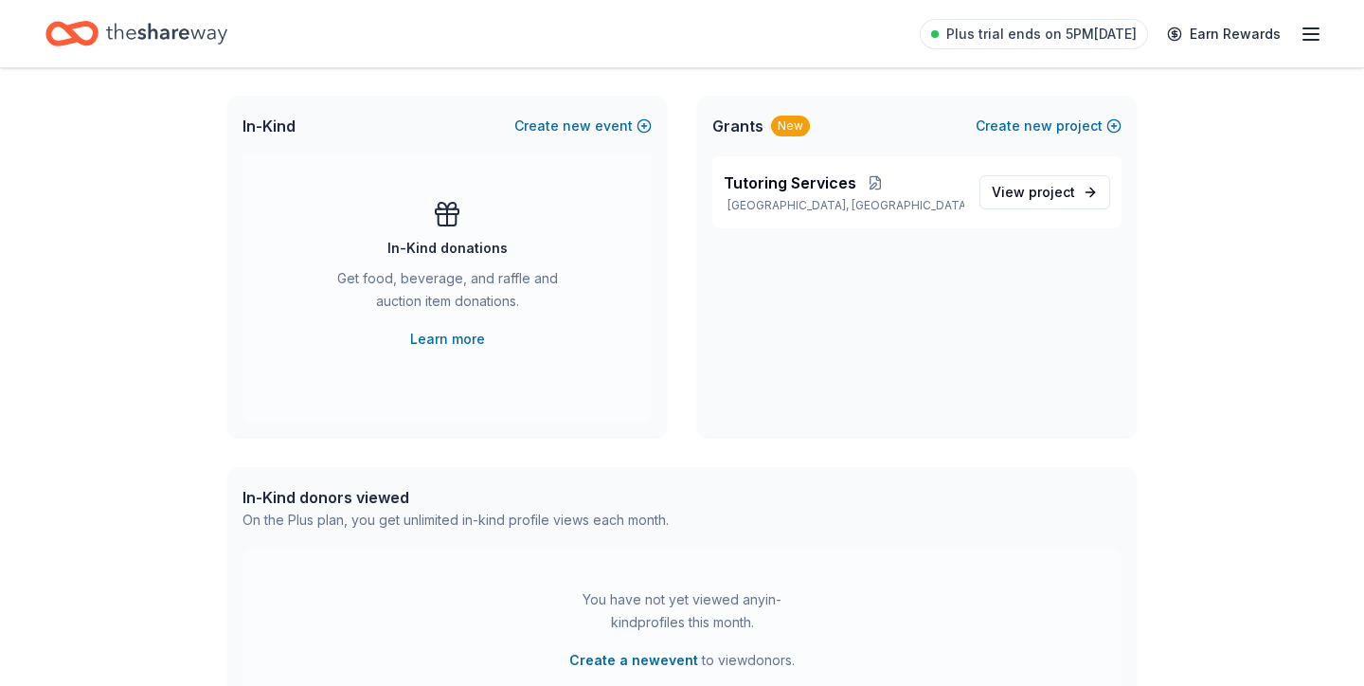
scroll to position [0, 0]
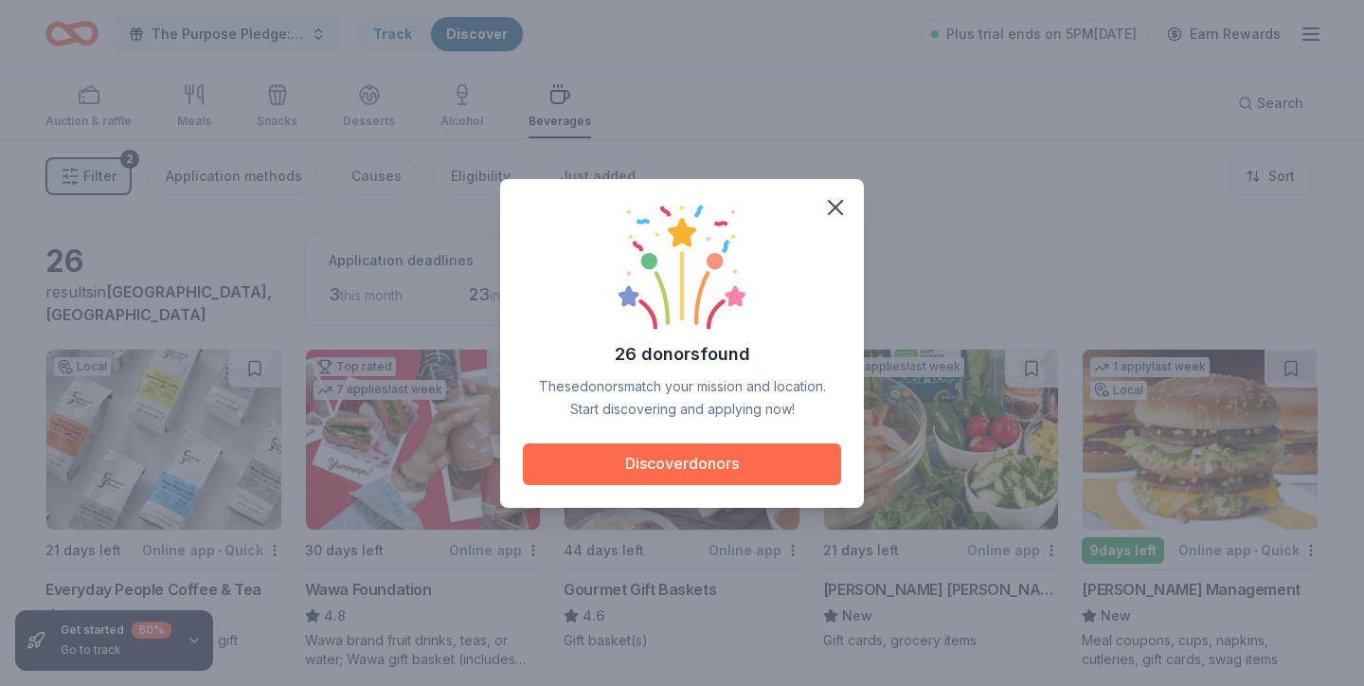
click at [661, 472] on button "Discover donors" at bounding box center [682, 464] width 318 height 42
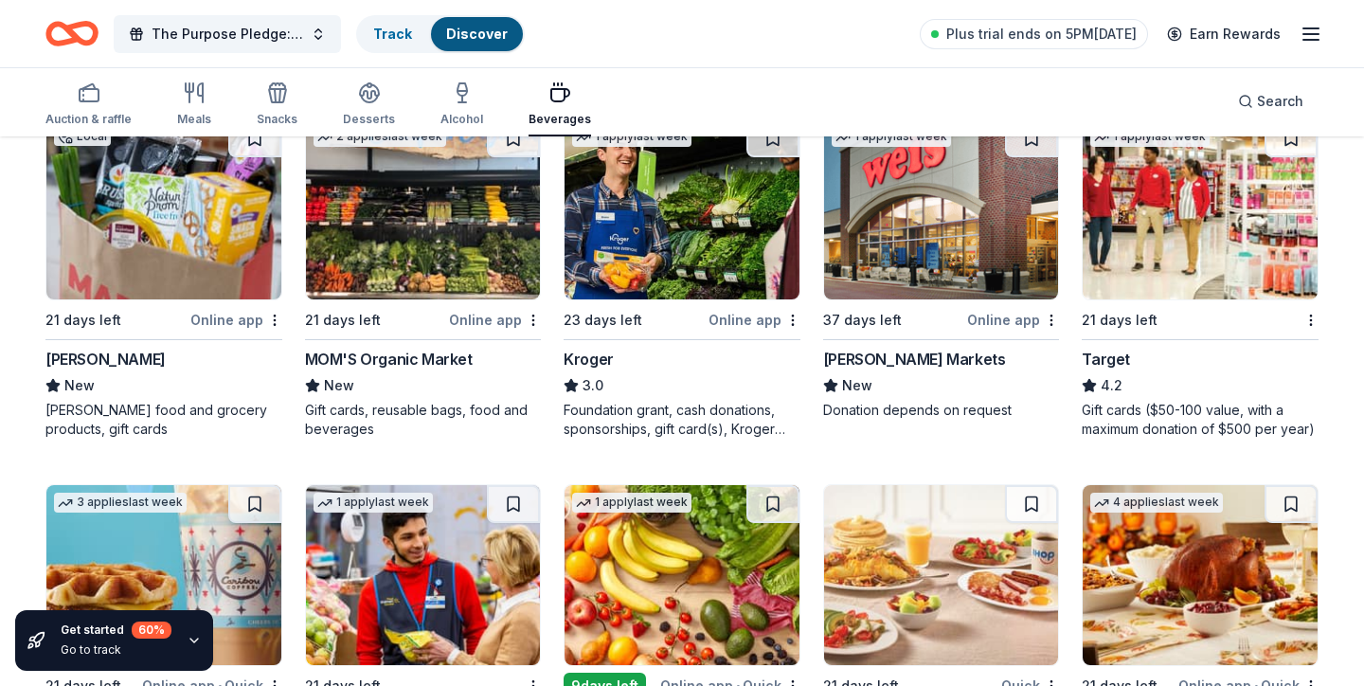
scroll to position [950, 0]
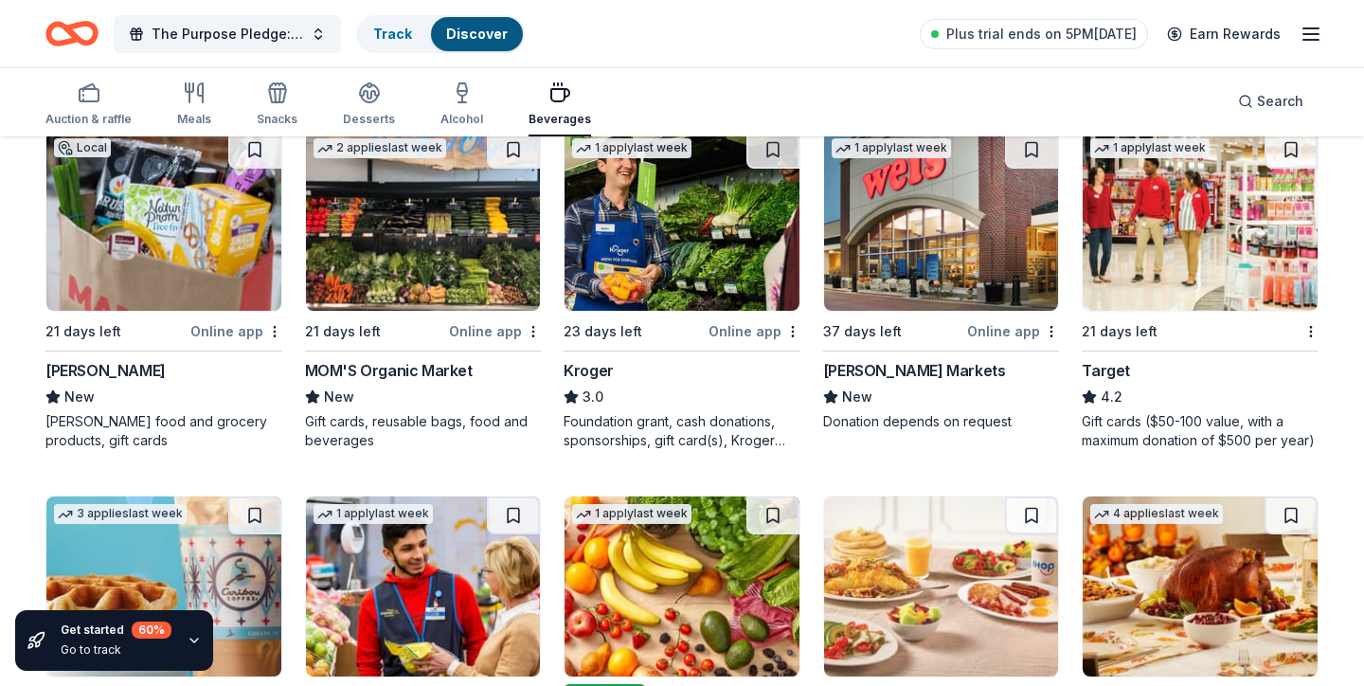
click at [1167, 271] on img at bounding box center [1200, 221] width 235 height 180
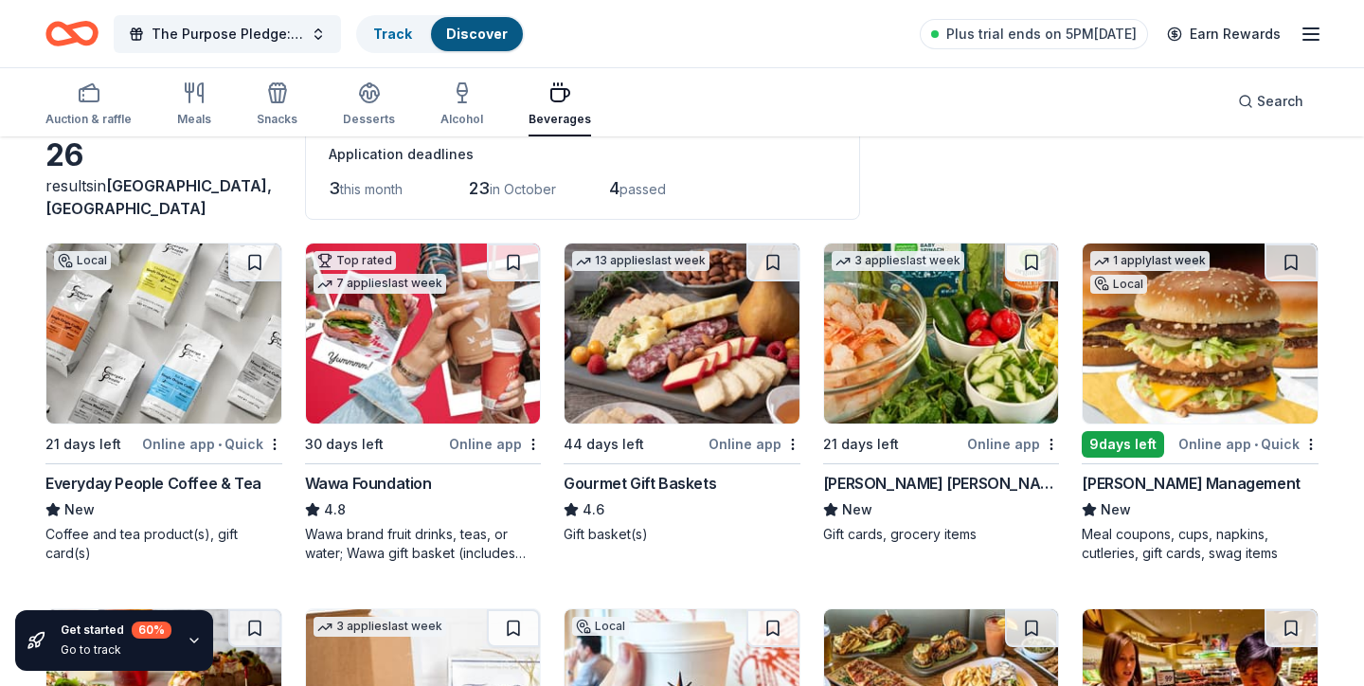
scroll to position [108, 0]
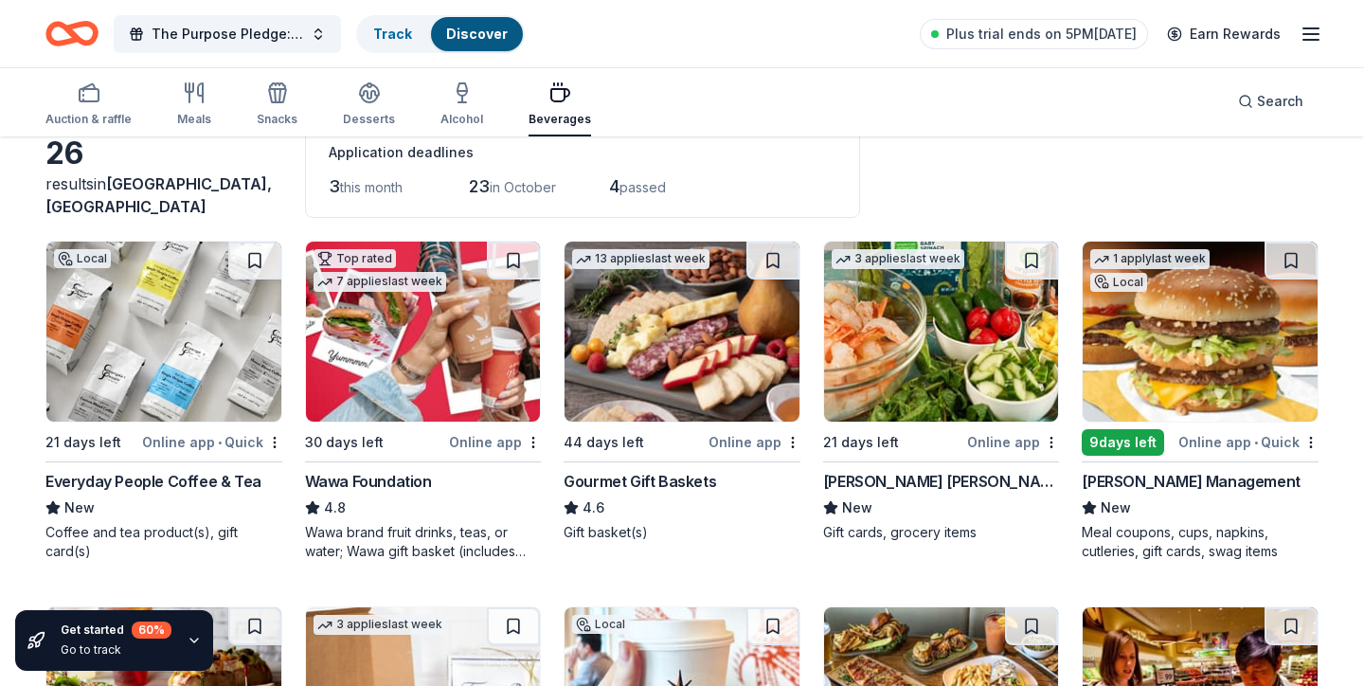
click at [458, 346] on img at bounding box center [423, 332] width 235 height 180
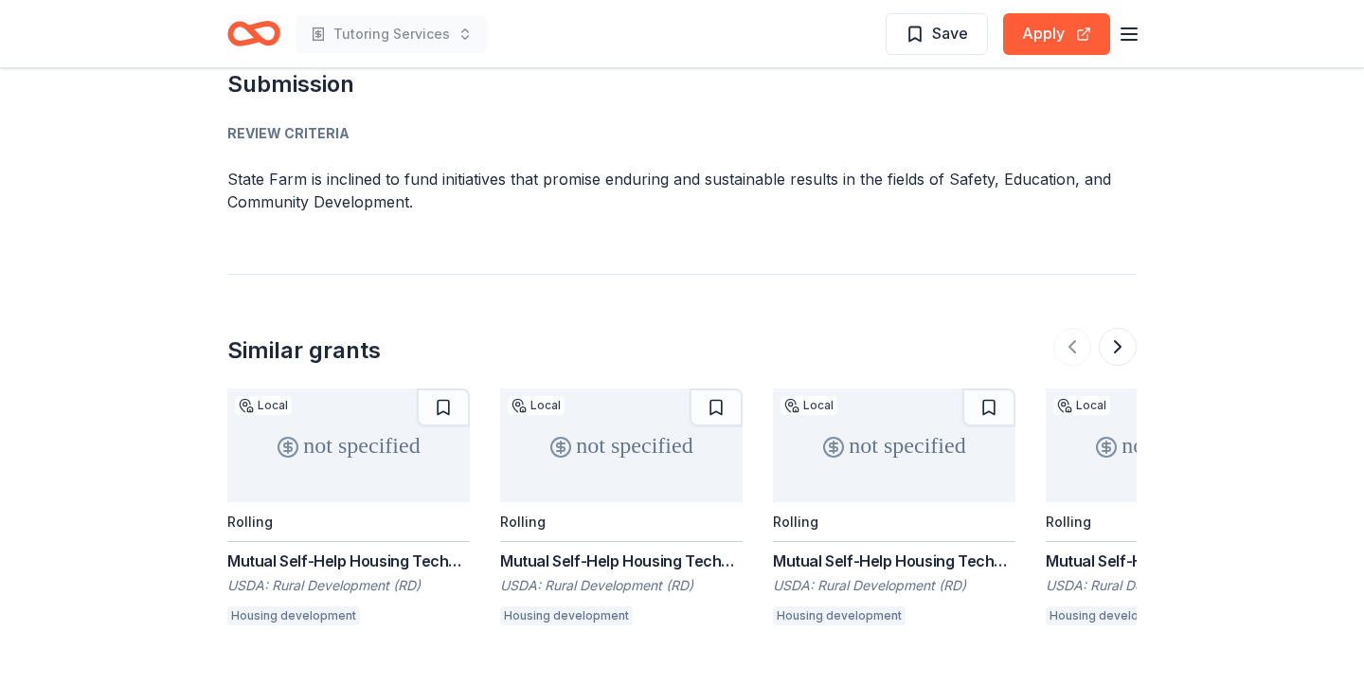
scroll to position [1952, 0]
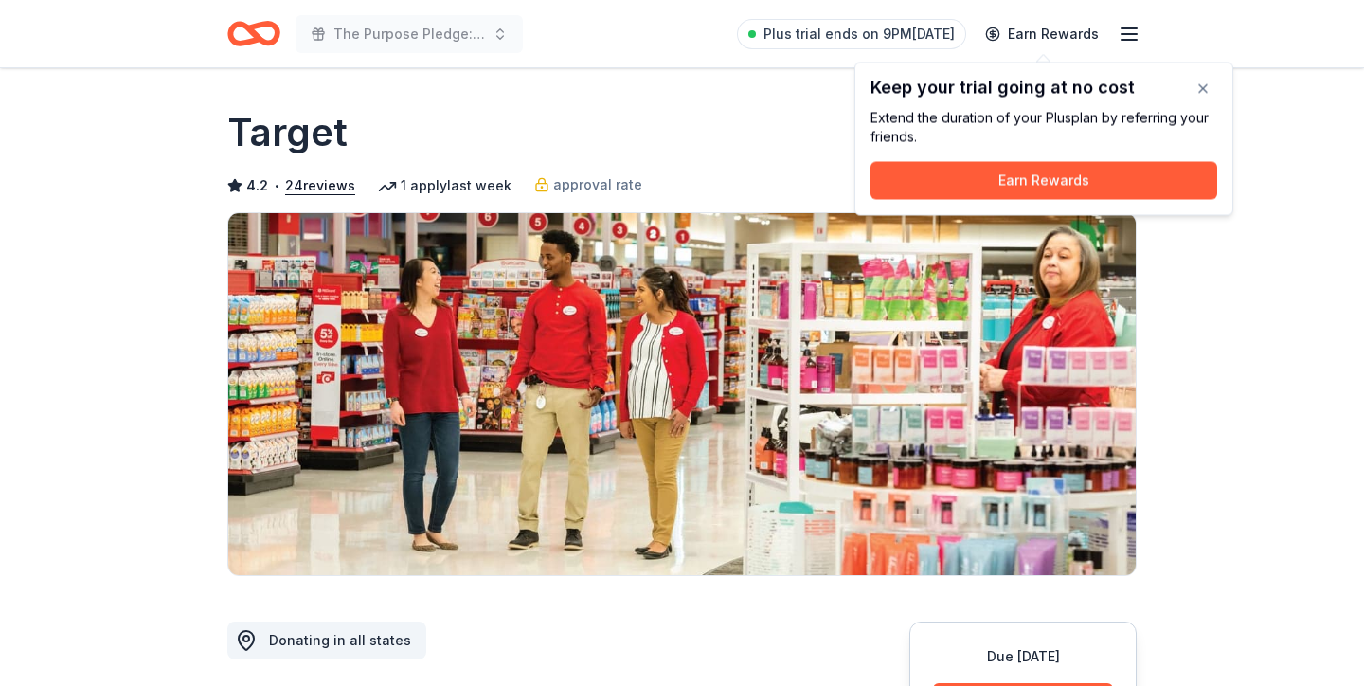
click at [1222, 96] on div "Keep your trial going at no cost Extend the duration of your Plus plan by refer…" at bounding box center [1043, 139] width 379 height 153
click at [1217, 89] on button "button" at bounding box center [1203, 89] width 38 height 38
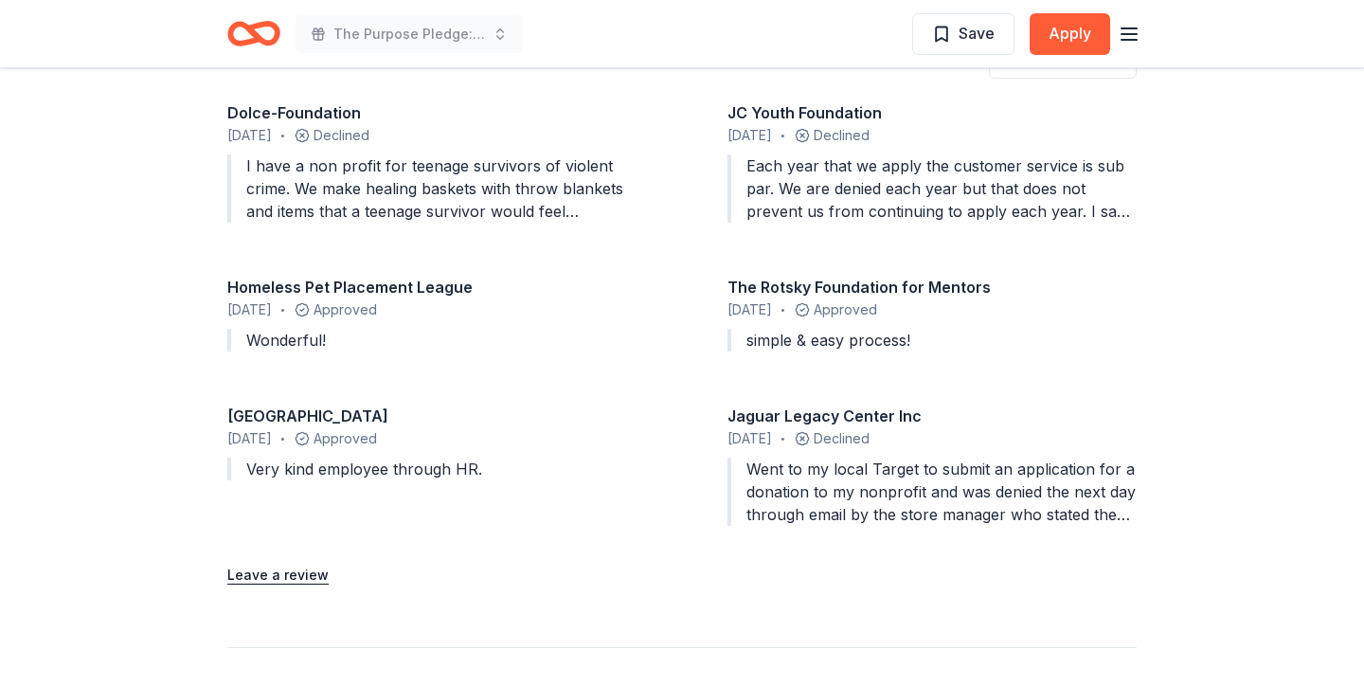
scroll to position [1873, 0]
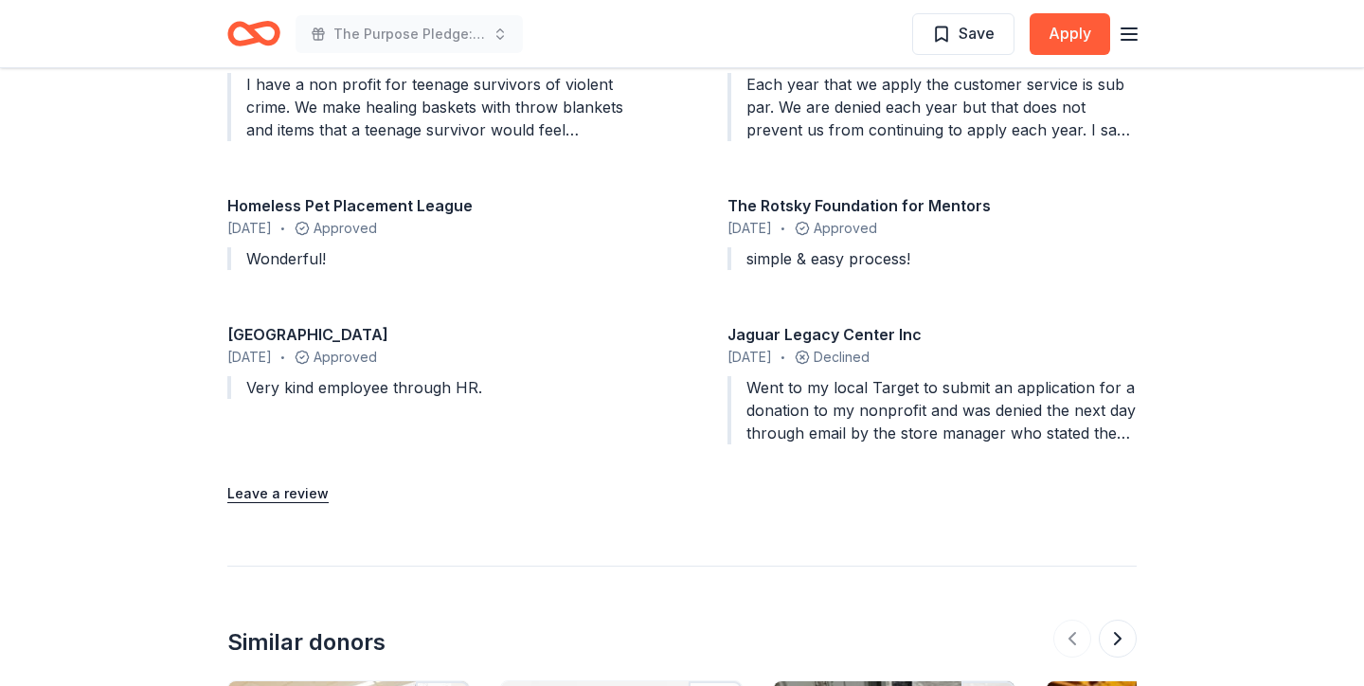
click at [992, 388] on div "Went to my local Target to submit an application for a donation to my nonprofit…" at bounding box center [931, 410] width 409 height 68
click at [845, 346] on div "December 2023 • Declined" at bounding box center [931, 357] width 409 height 23
click at [788, 323] on div "Jaguar Legacy Center Inc" at bounding box center [931, 334] width 409 height 23
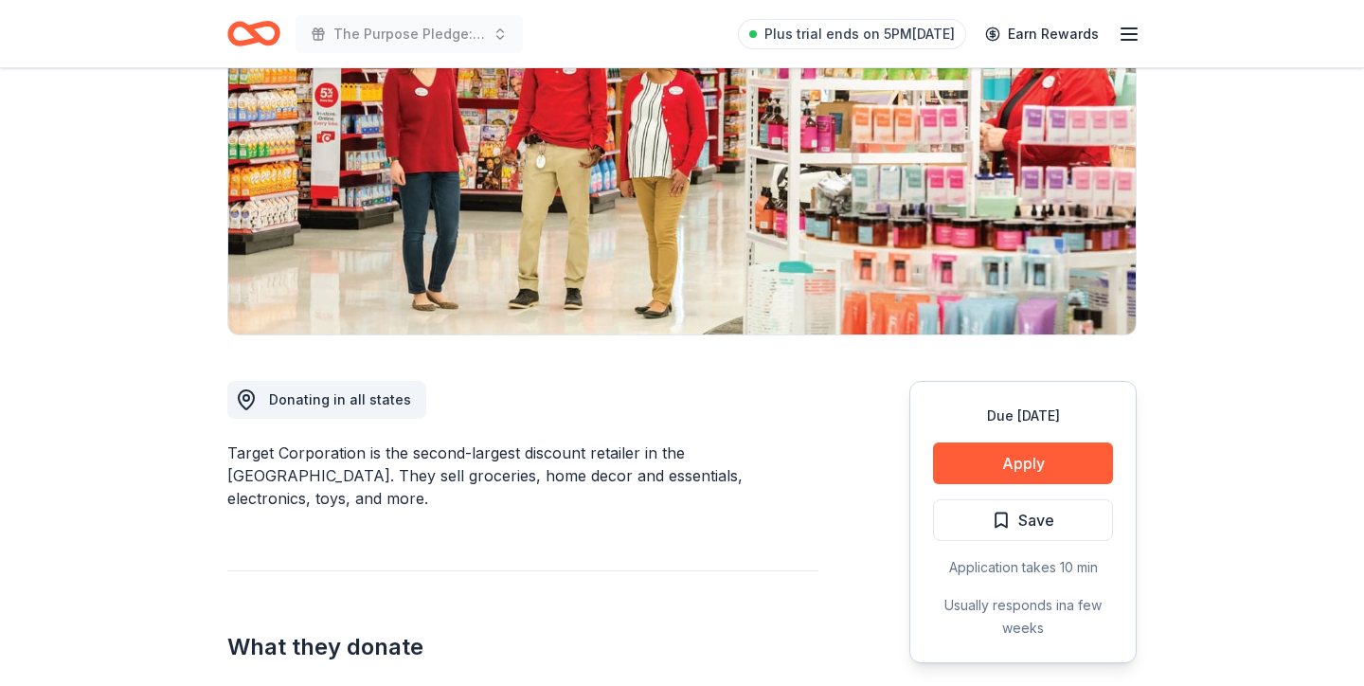
scroll to position [290, 0]
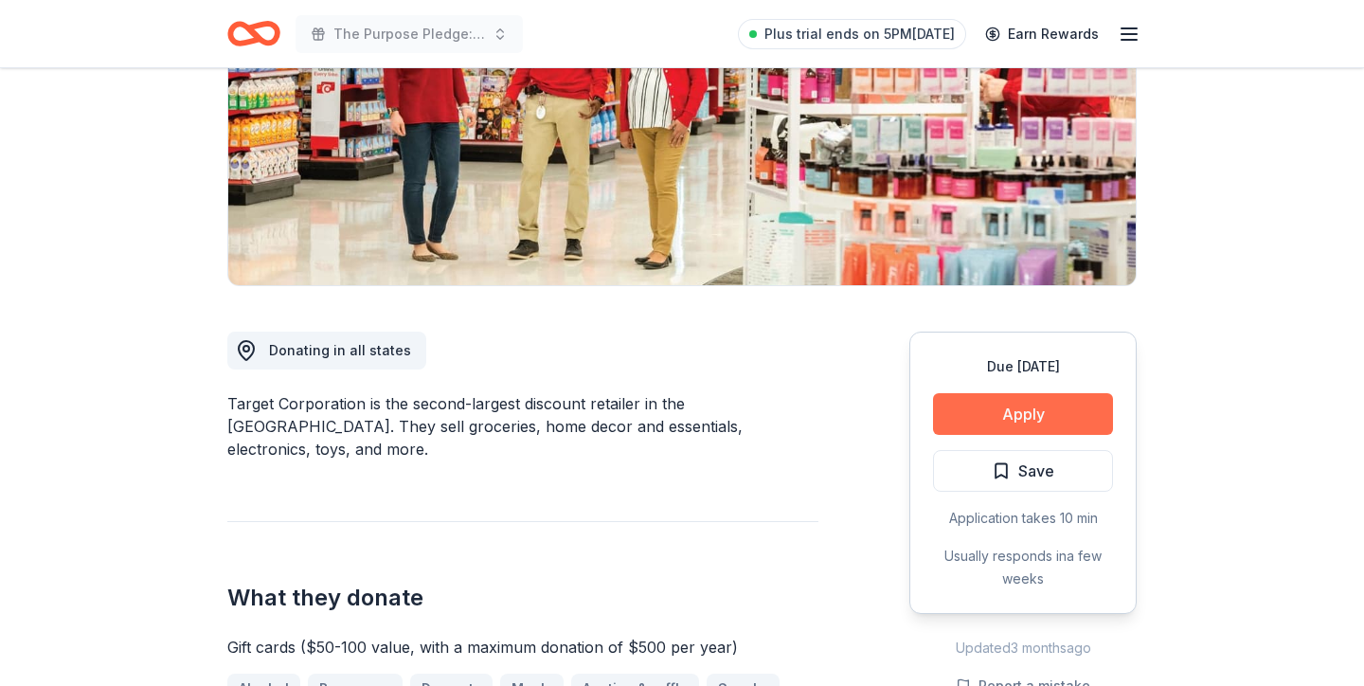
click at [1032, 406] on button "Apply" at bounding box center [1023, 414] width 180 height 42
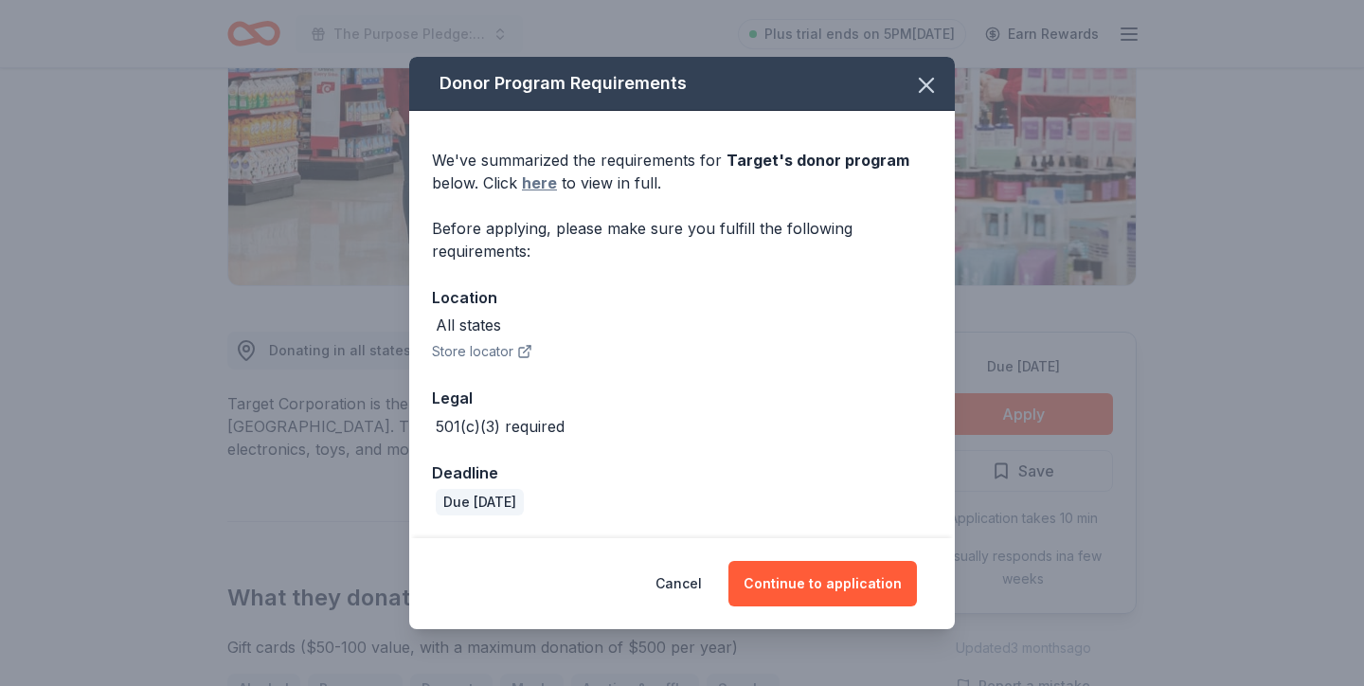
click at [529, 186] on link "here" at bounding box center [539, 182] width 35 height 23
click at [813, 591] on button "Continue to application" at bounding box center [822, 583] width 189 height 45
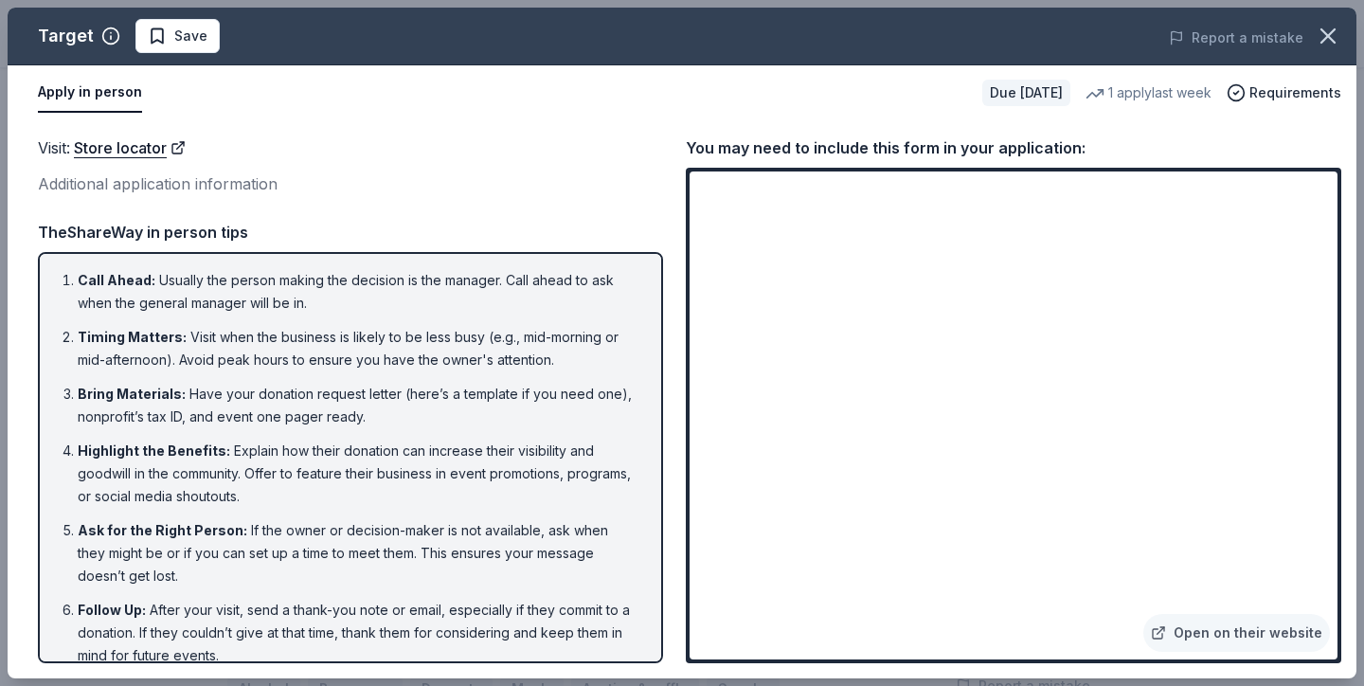
scroll to position [21, 0]
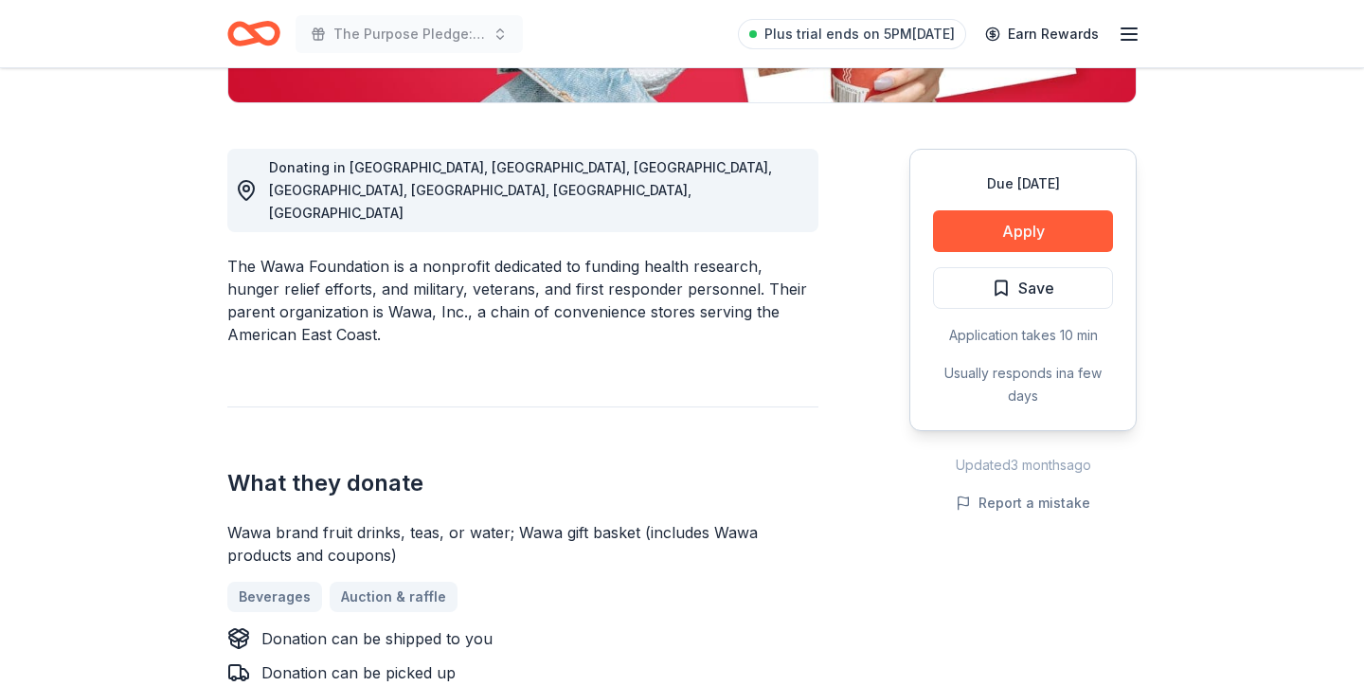
scroll to position [476, 0]
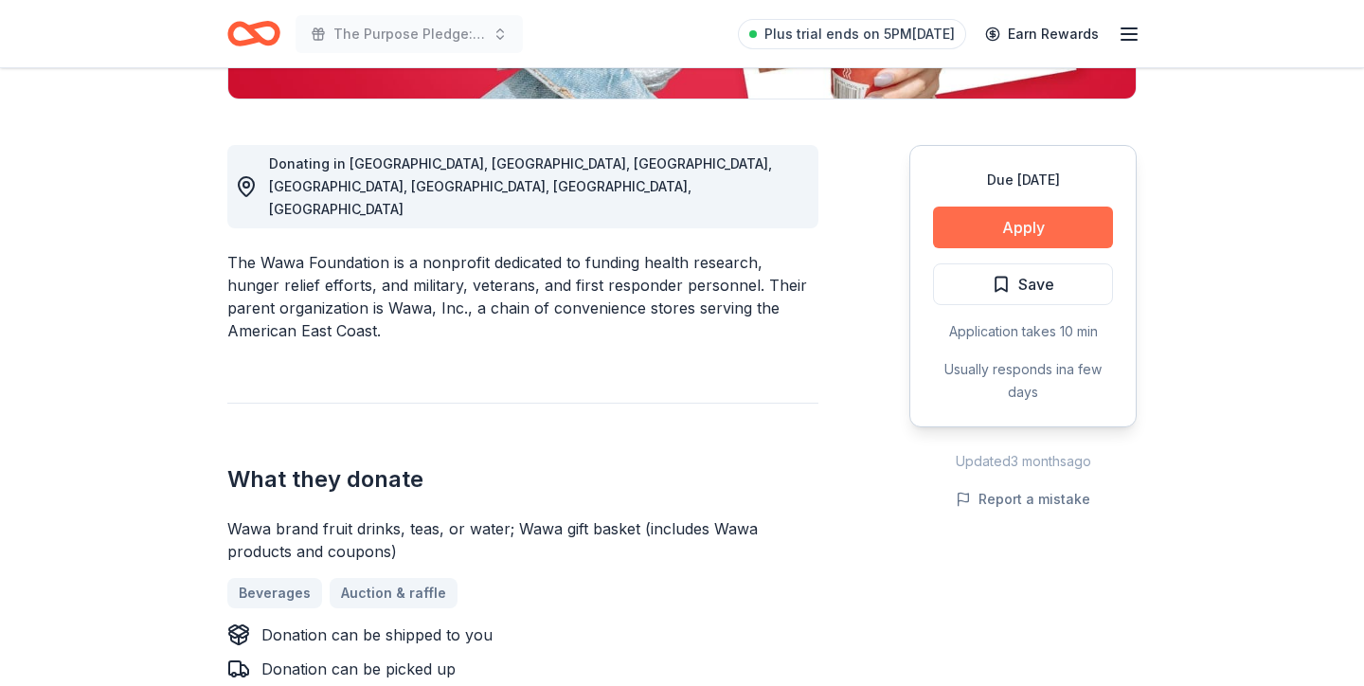
click at [979, 225] on button "Apply" at bounding box center [1023, 227] width 180 height 42
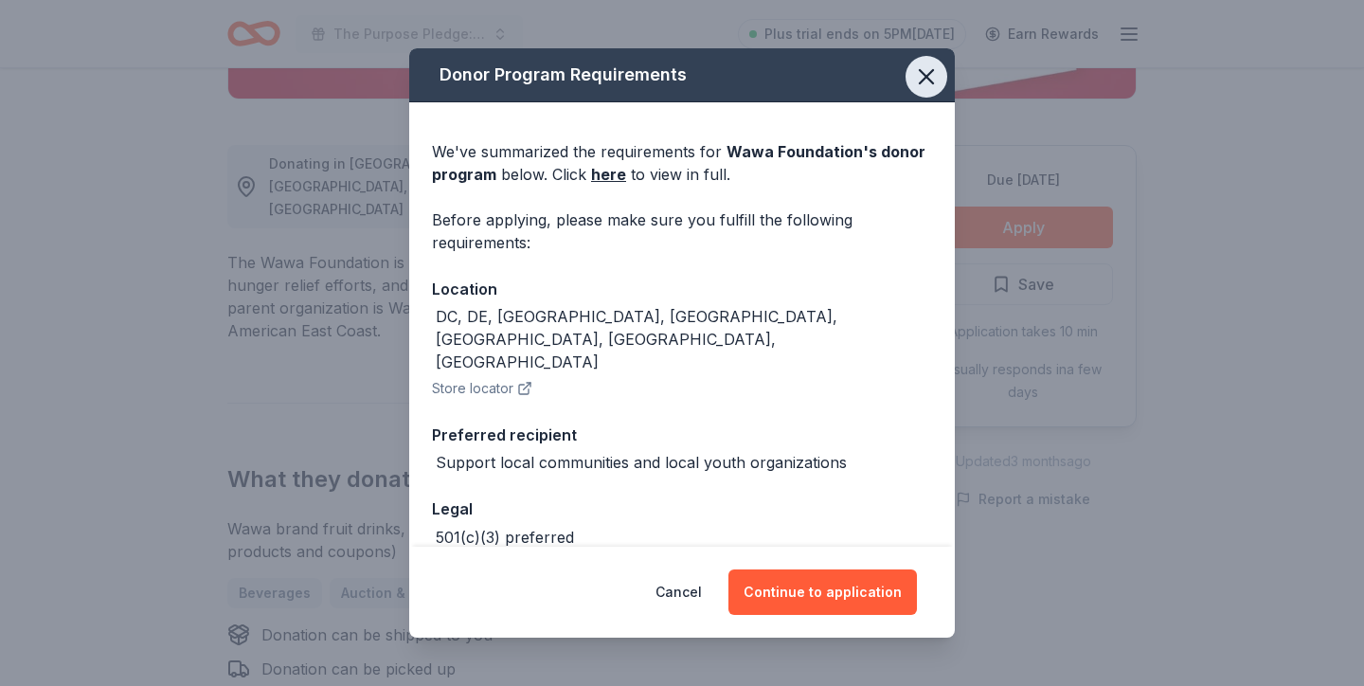
click at [921, 56] on span at bounding box center [927, 77] width 42 height 42
click at [919, 63] on button "button" at bounding box center [927, 77] width 42 height 42
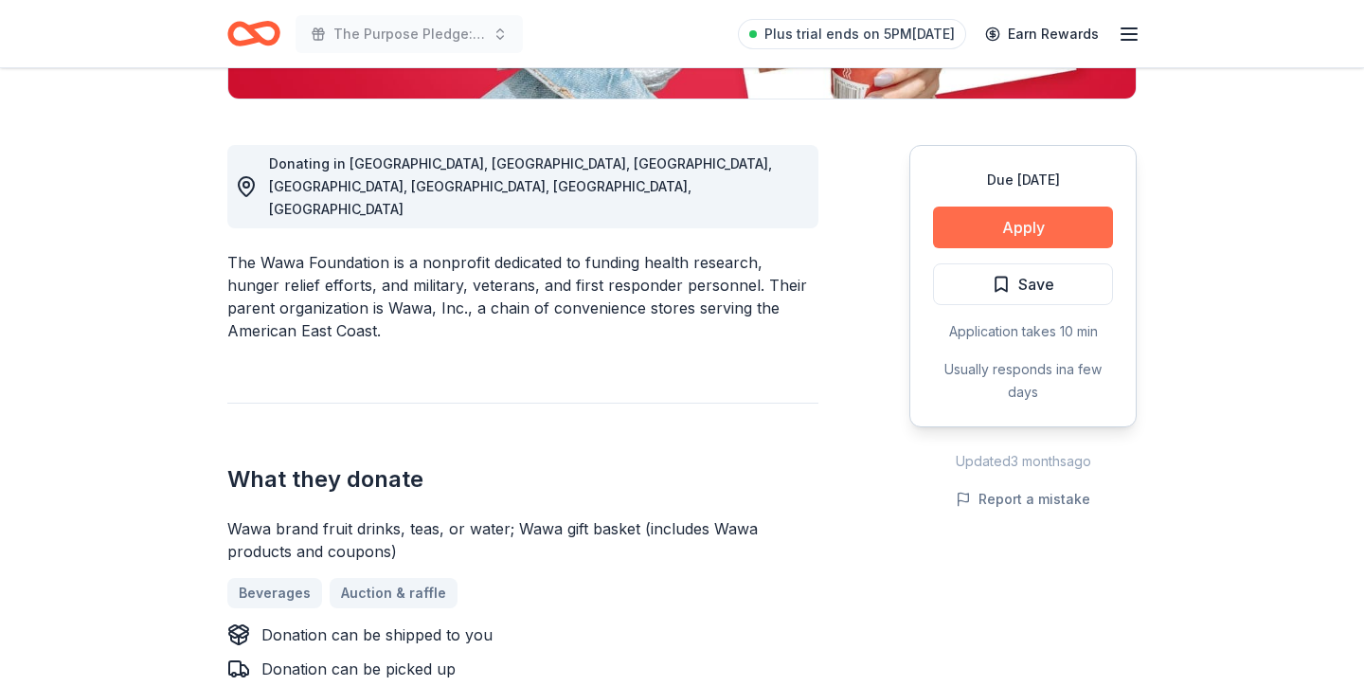
click at [1007, 219] on button "Apply" at bounding box center [1023, 227] width 180 height 42
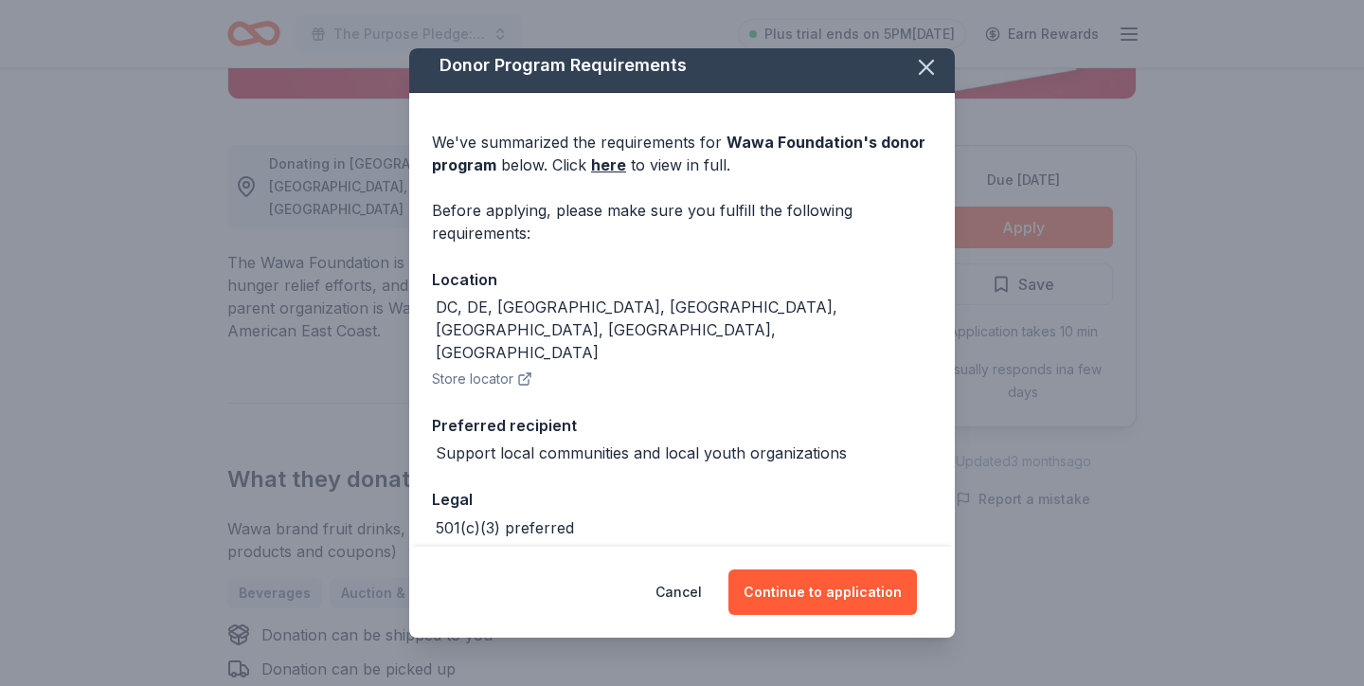
scroll to position [56, 0]
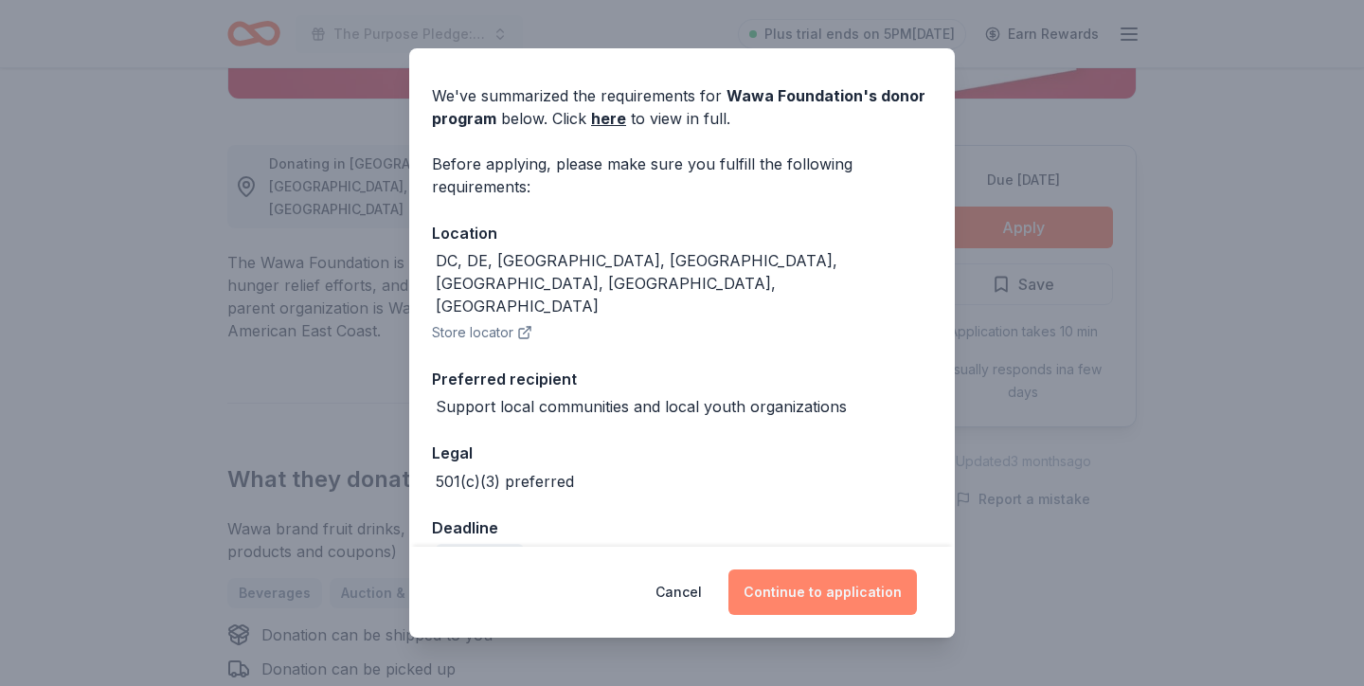
click at [806, 596] on button "Continue to application" at bounding box center [822, 591] width 189 height 45
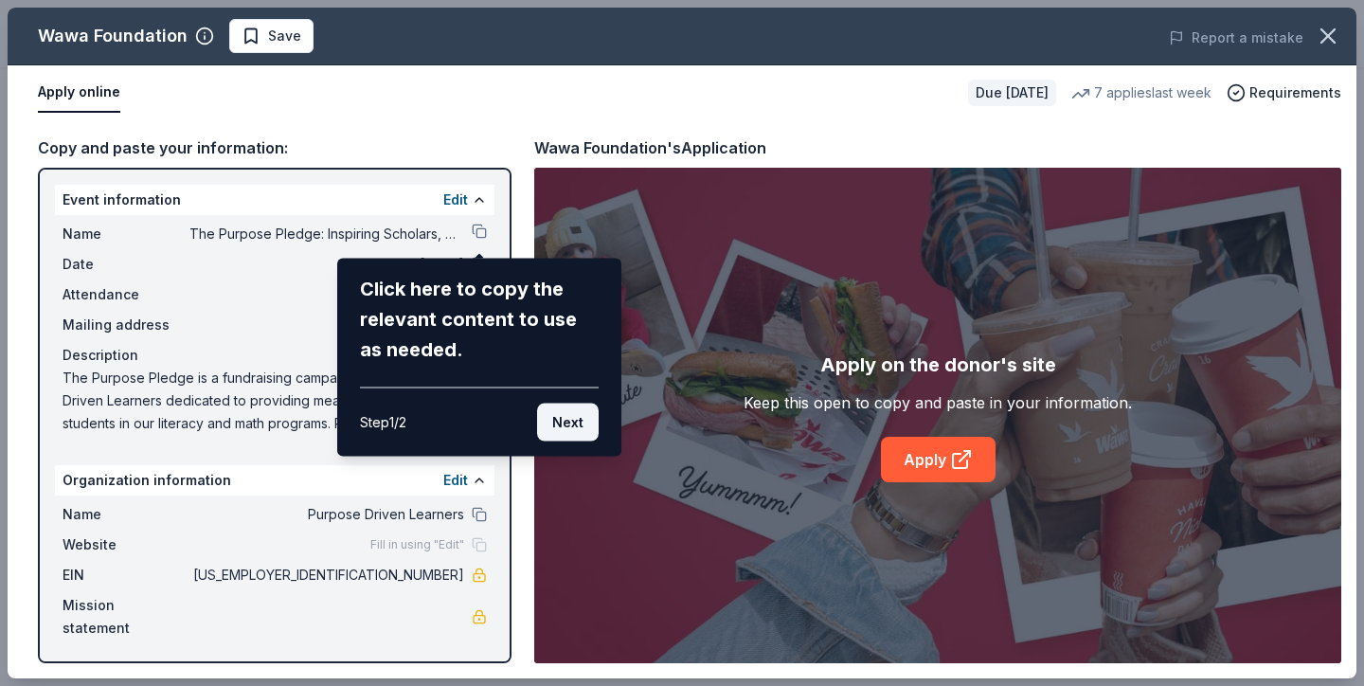
click at [568, 421] on button "Next" at bounding box center [568, 423] width 62 height 38
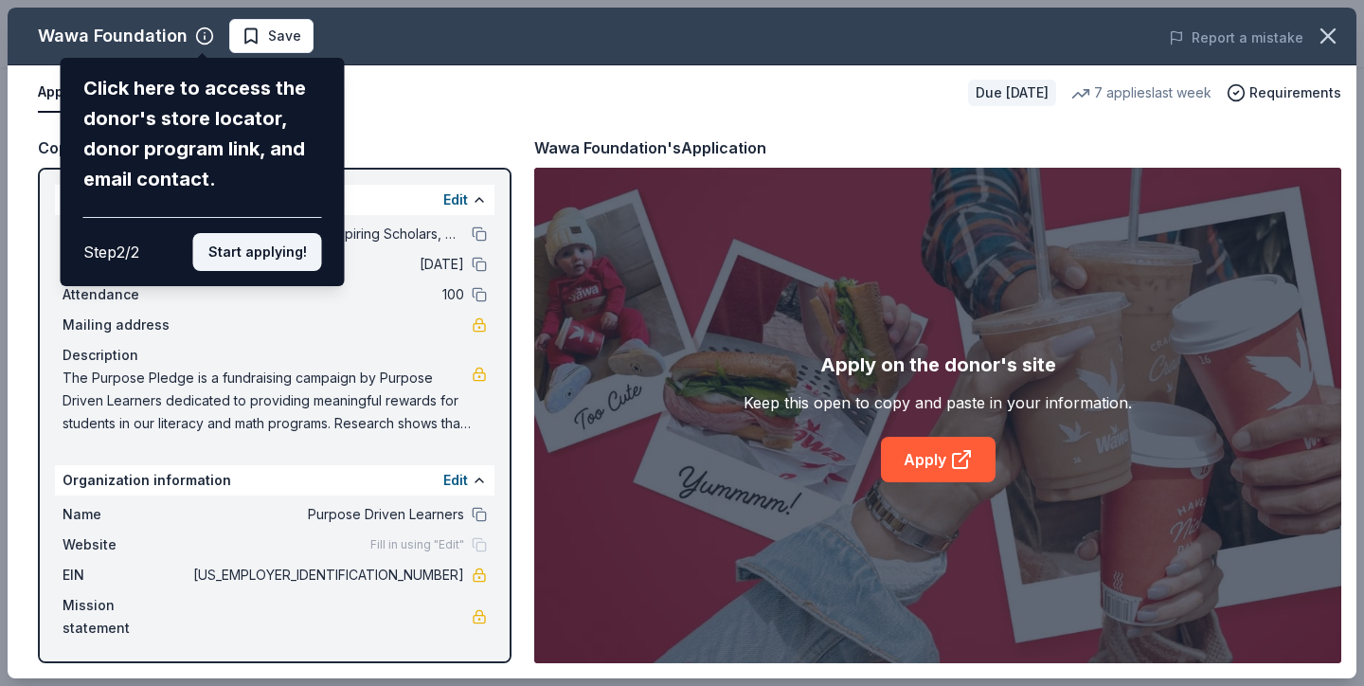
click at [296, 247] on button "Start applying!" at bounding box center [257, 252] width 129 height 38
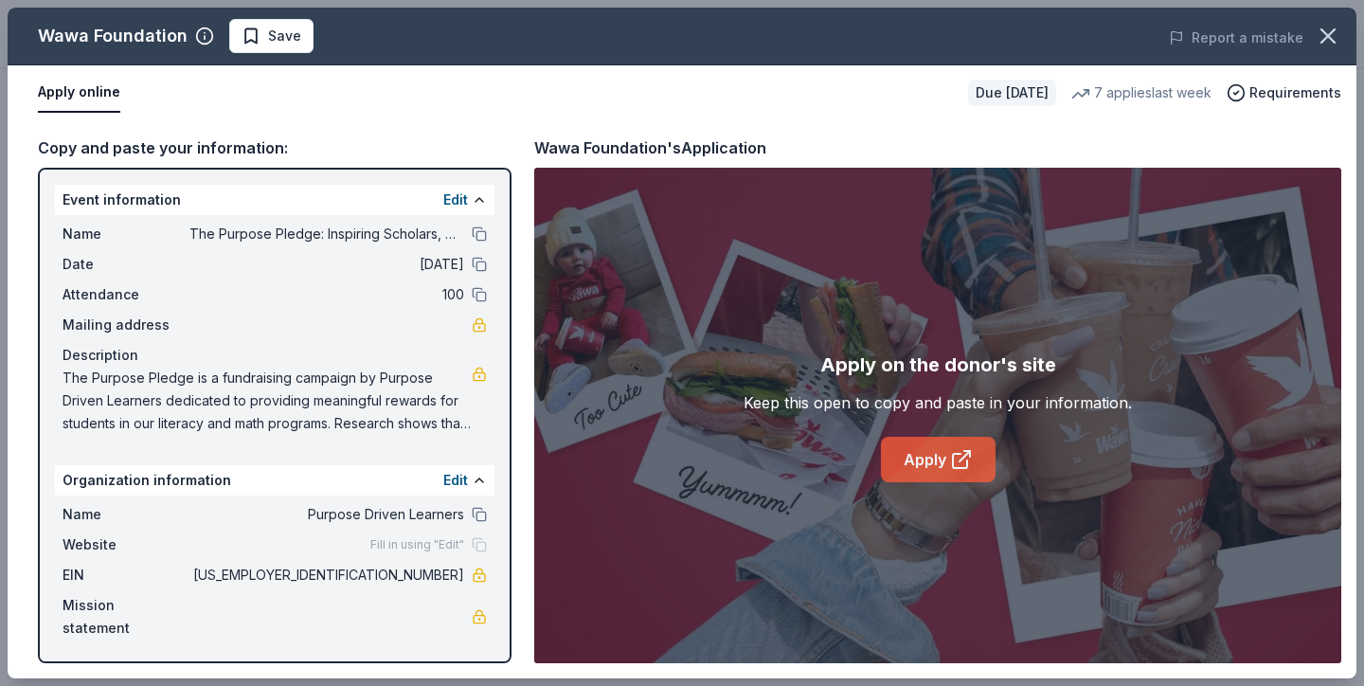
click at [925, 464] on link "Apply" at bounding box center [938, 459] width 115 height 45
